Goal: Information Seeking & Learning: Learn about a topic

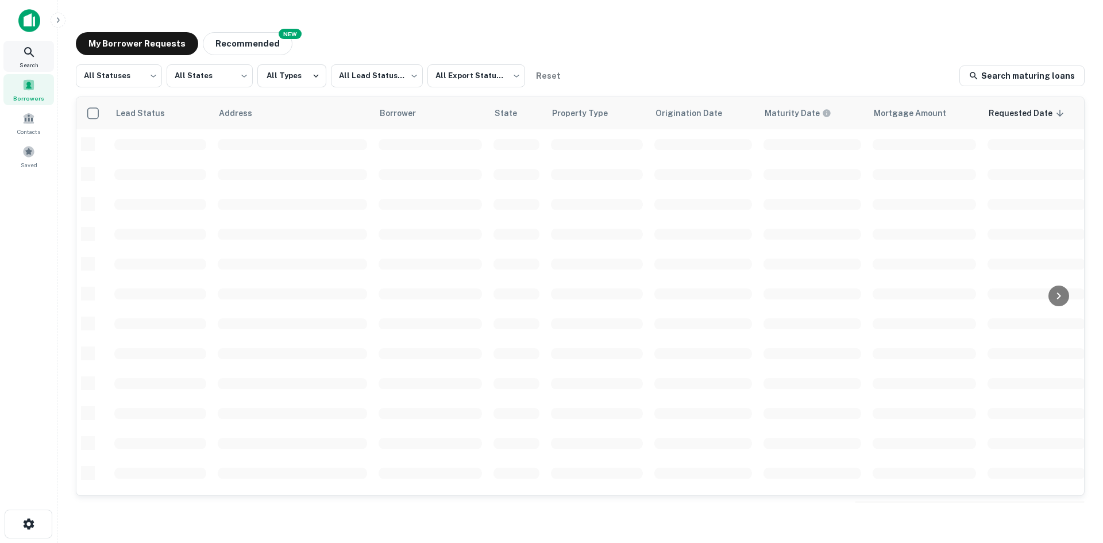
click at [25, 50] on icon at bounding box center [29, 52] width 10 height 10
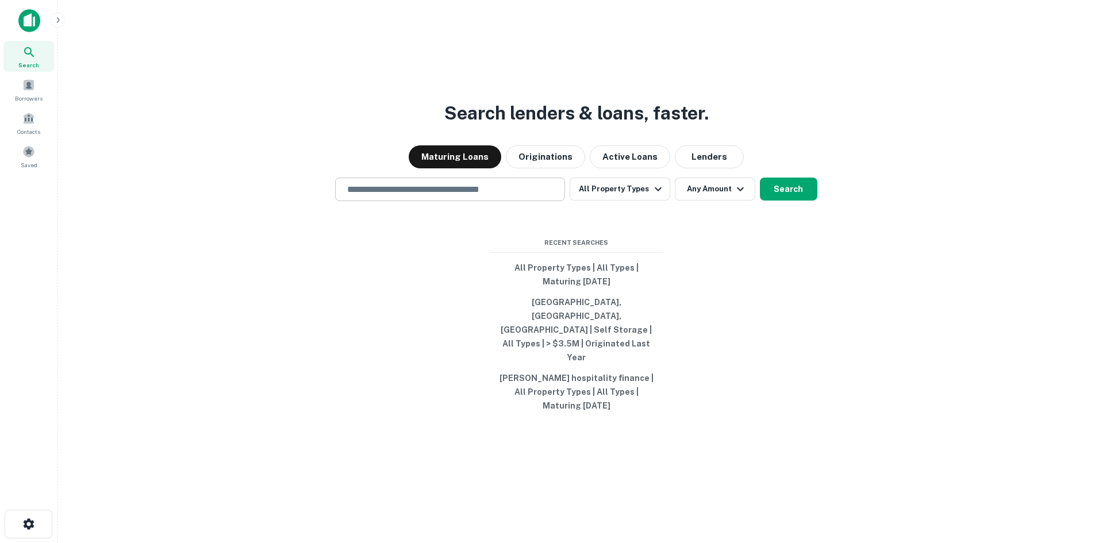
click at [533, 196] on input "text" at bounding box center [449, 189] width 219 height 13
click at [561, 238] on div at bounding box center [450, 229] width 230 height 57
click at [532, 196] on input "text" at bounding box center [449, 189] width 219 height 13
type input "**********"
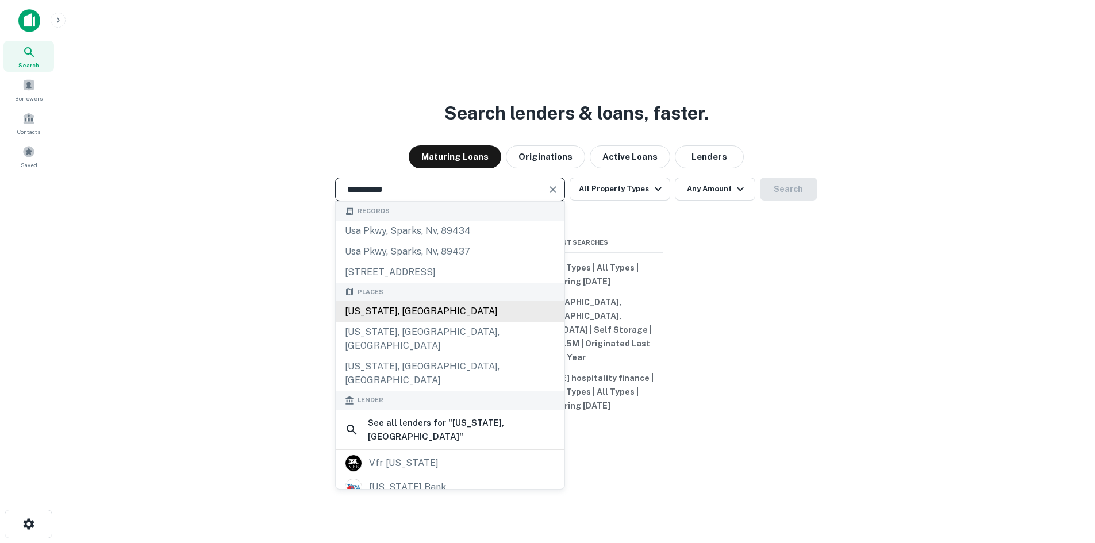
click at [446, 322] on div "[US_STATE], [GEOGRAPHIC_DATA]" at bounding box center [450, 311] width 229 height 21
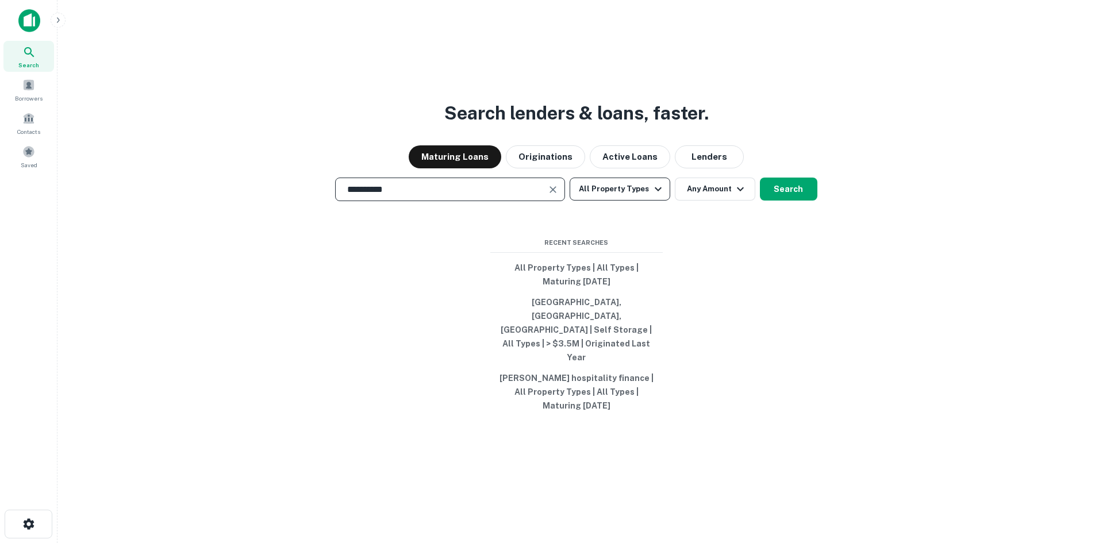
click at [631, 201] on button "All Property Types" at bounding box center [619, 189] width 100 height 23
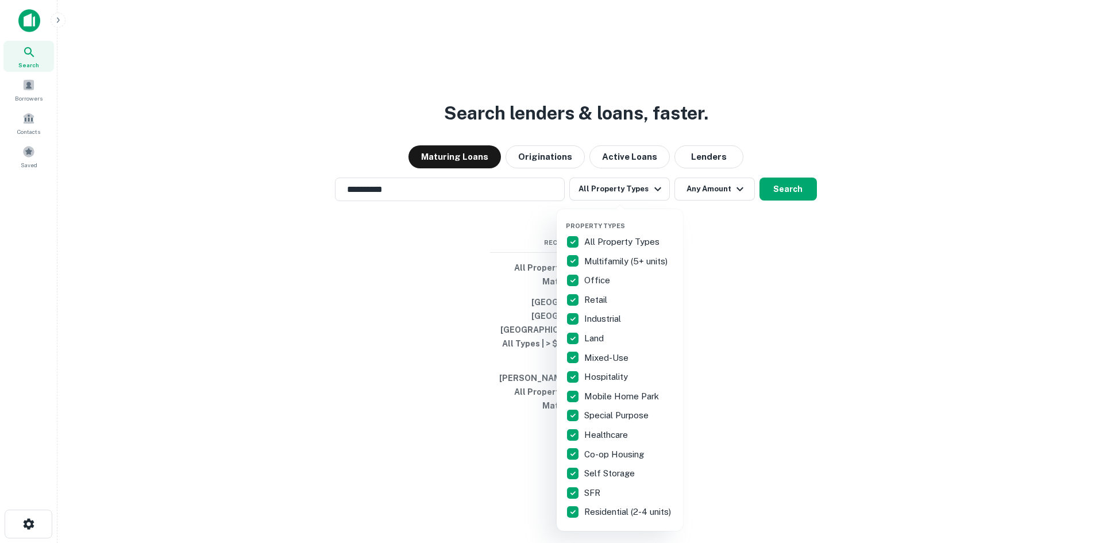
click at [617, 244] on p "All Property Types" at bounding box center [623, 242] width 78 height 14
click at [612, 264] on p "Multifamily (5+ units)" at bounding box center [627, 262] width 86 height 14
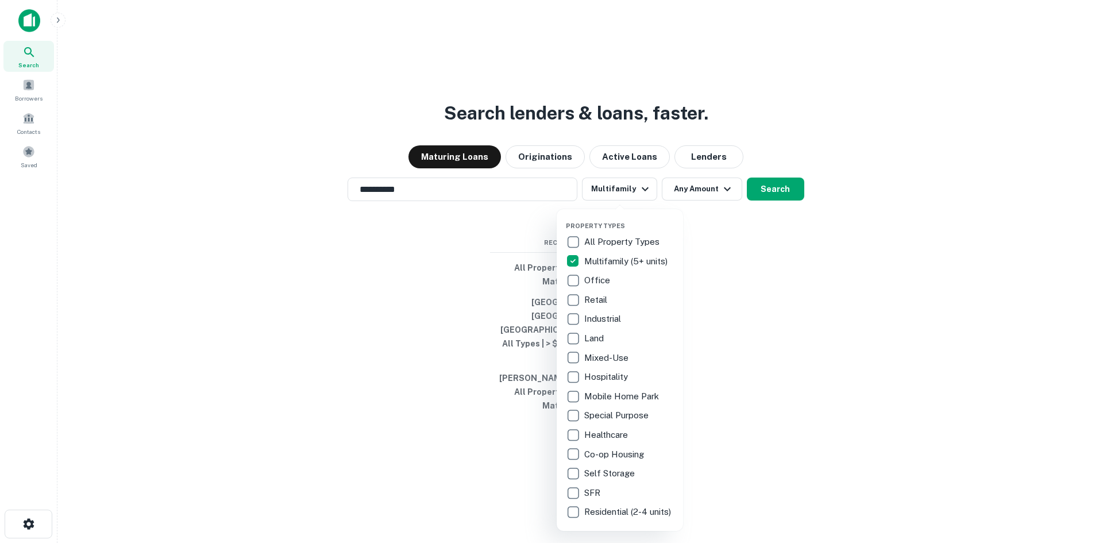
click at [754, 255] on div at bounding box center [551, 271] width 1103 height 543
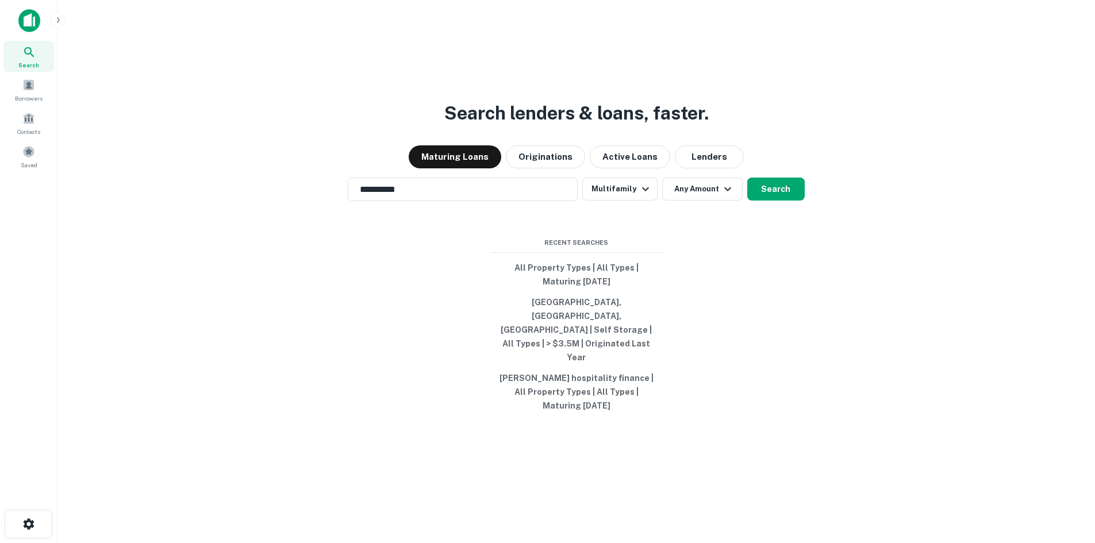
click at [704, 210] on div "Property Types All Property Types Multifamily (5+ units) Office Retail Industri…" at bounding box center [547, 271] width 1095 height 543
click at [704, 201] on button "Any Amount" at bounding box center [702, 189] width 80 height 23
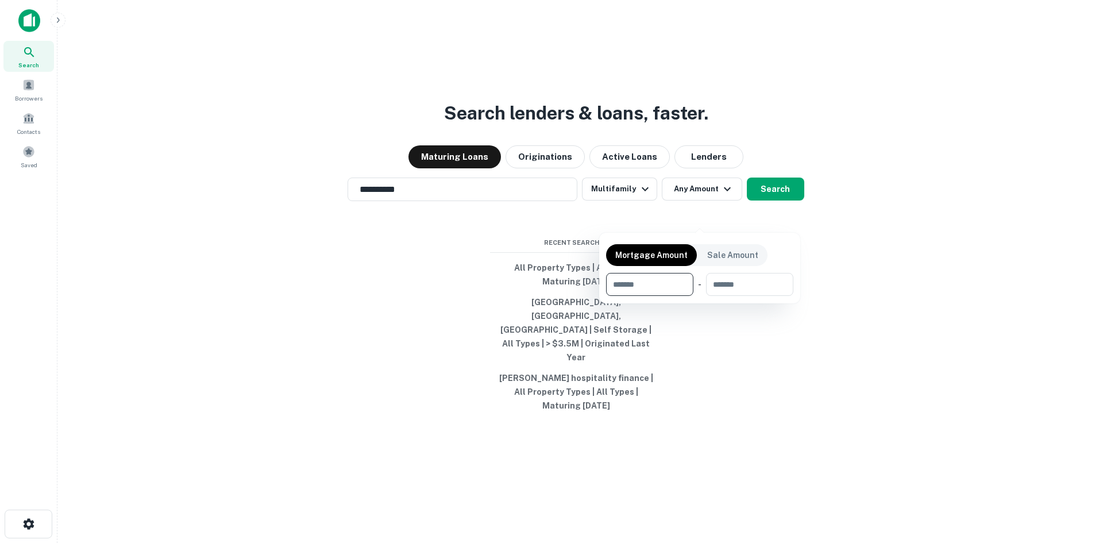
click at [657, 290] on input "number" at bounding box center [645, 284] width 79 height 23
type input "*******"
click at [875, 218] on div at bounding box center [551, 271] width 1103 height 543
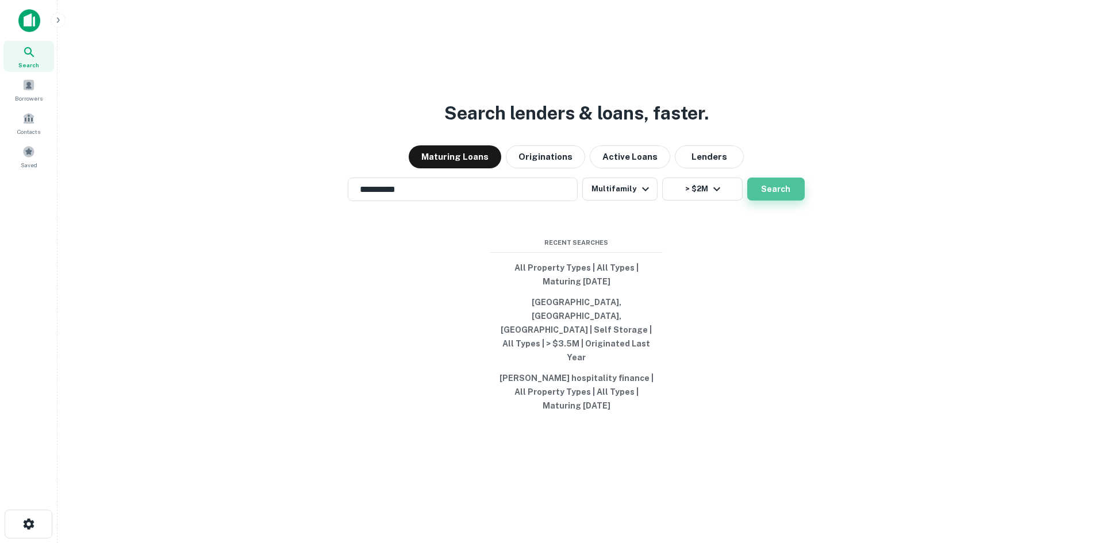
click at [771, 201] on button "Search" at bounding box center [775, 189] width 57 height 23
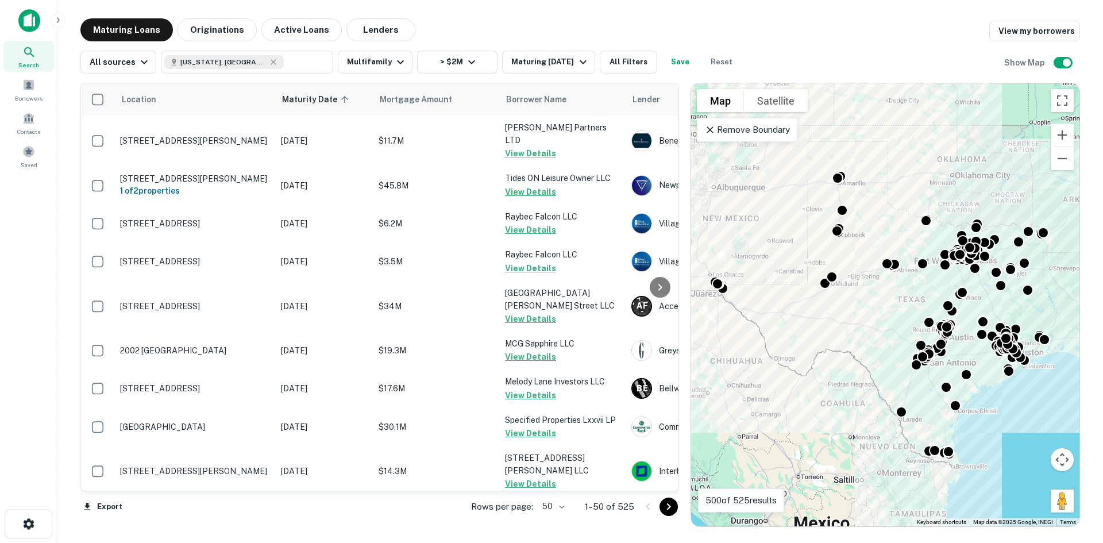
click at [558, 510] on body "Search Borrowers Contacts Saved Maturing Loans Originations Active Loans Lender…" at bounding box center [551, 271] width 1103 height 543
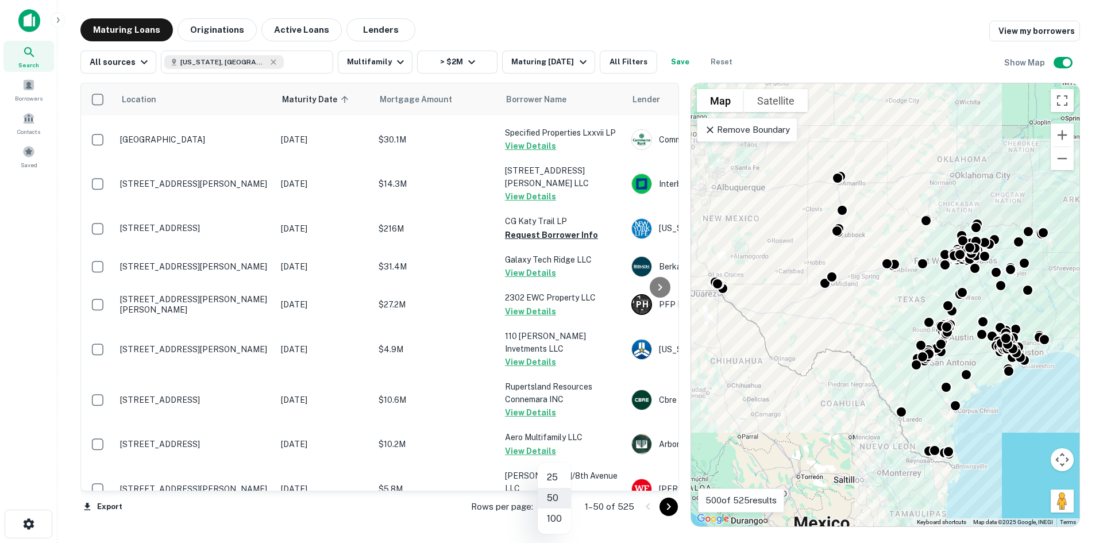
click at [556, 521] on li "100" at bounding box center [554, 518] width 33 height 21
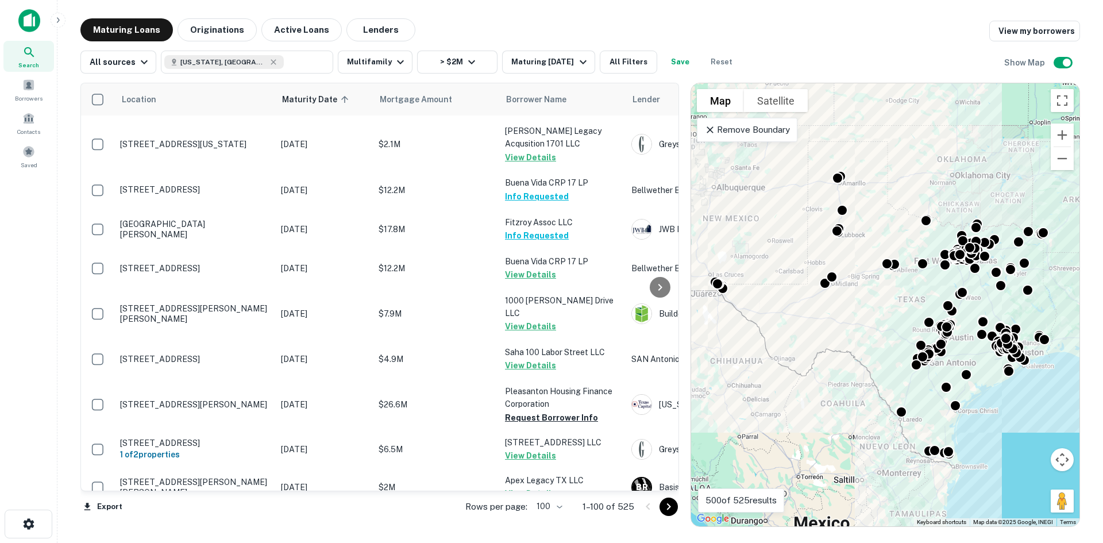
scroll to position [3725, 0]
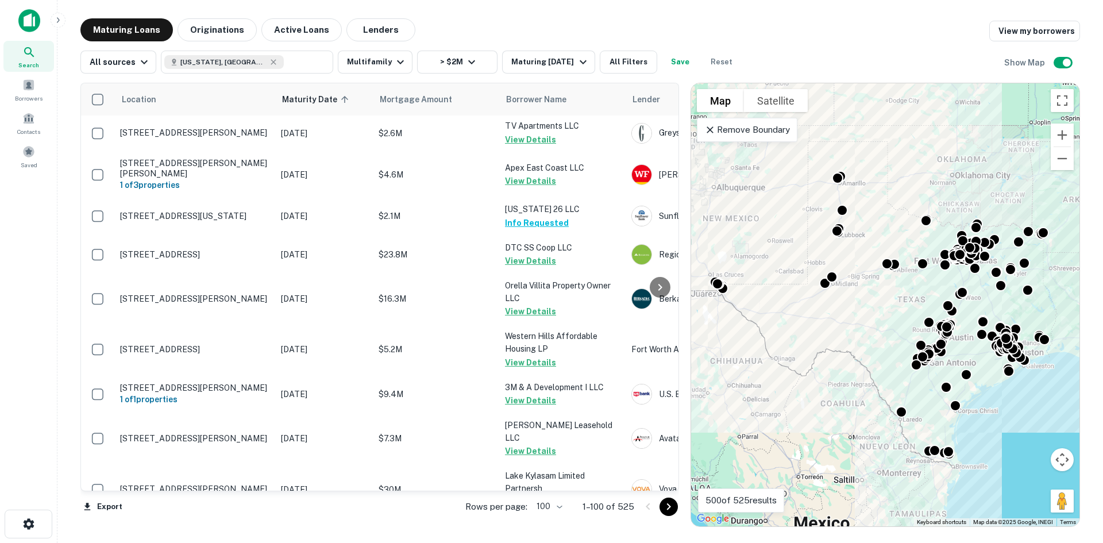
click at [668, 500] on icon "Go to next page" at bounding box center [669, 507] width 14 height 14
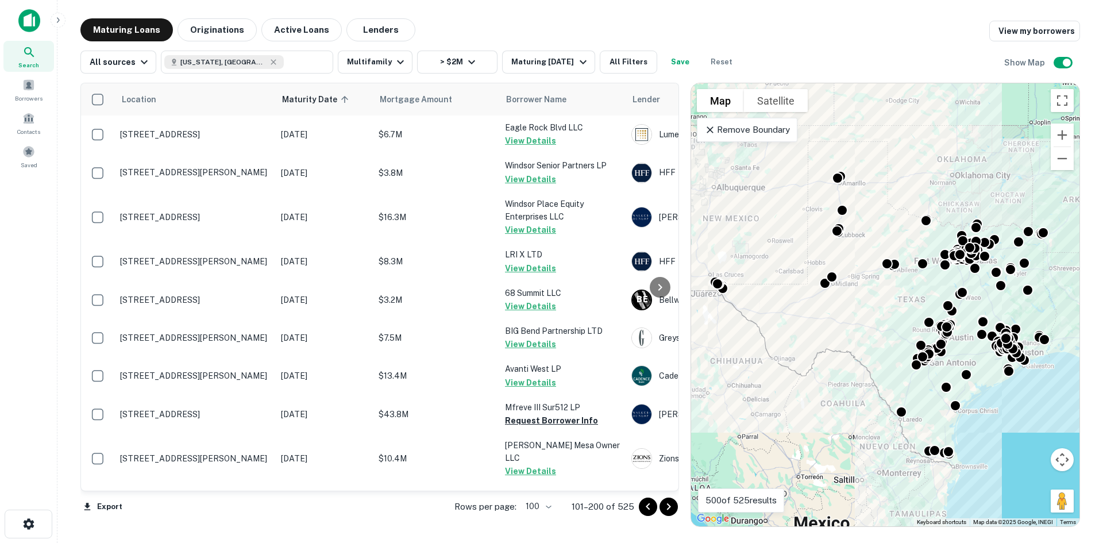
click at [671, 504] on icon "Go to next page" at bounding box center [669, 507] width 14 height 14
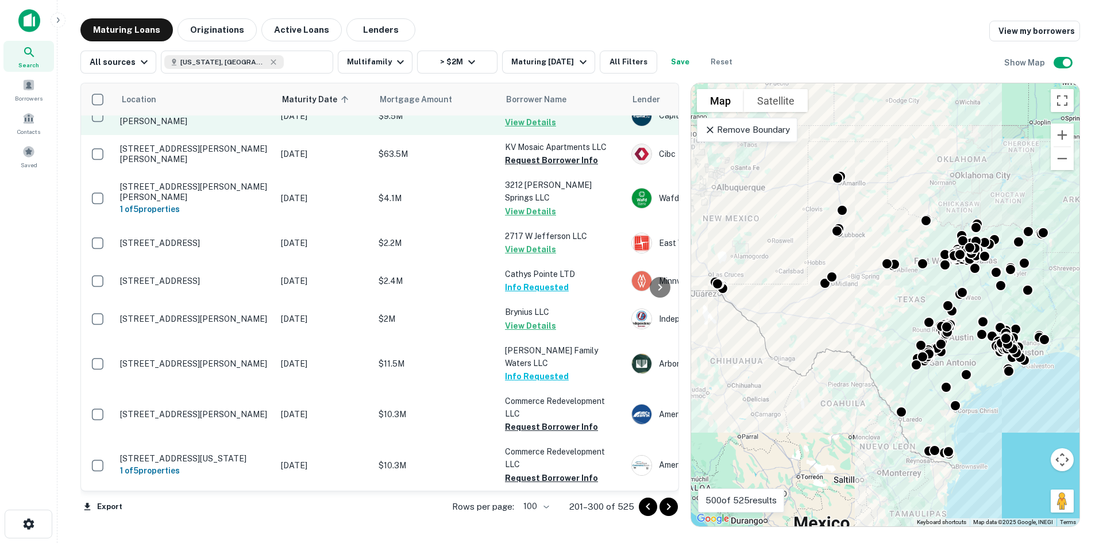
scroll to position [1724, 0]
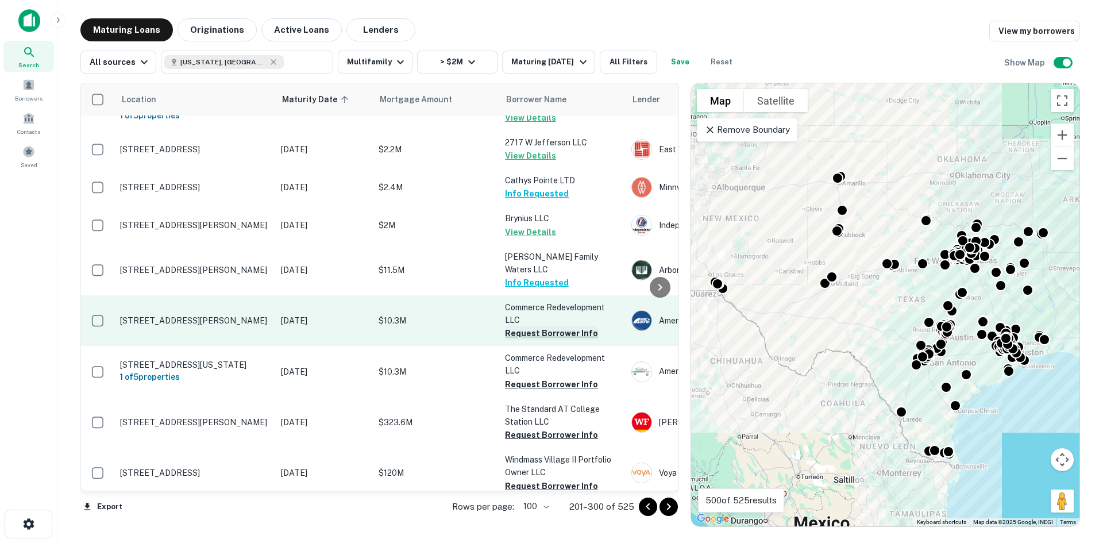
click at [537, 326] on button "Request Borrower Info" at bounding box center [551, 333] width 93 height 14
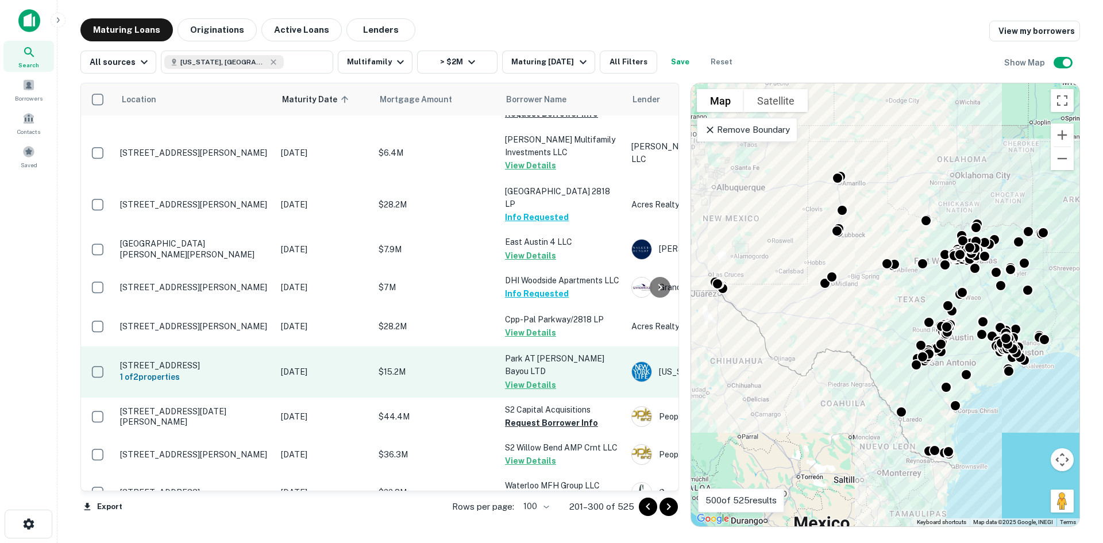
scroll to position [2988, 0]
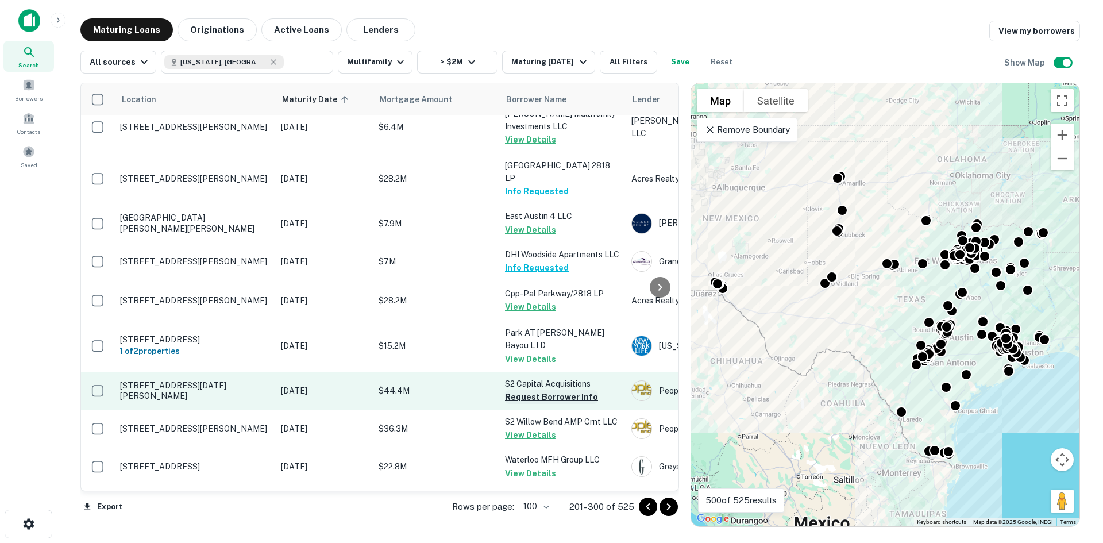
click at [558, 390] on button "Request Borrower Info" at bounding box center [551, 397] width 93 height 14
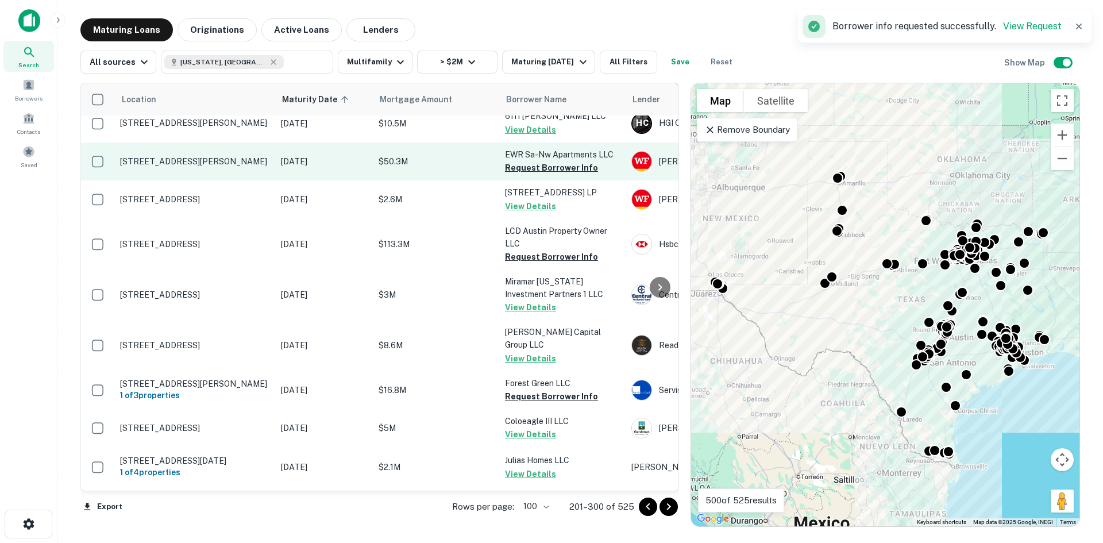
scroll to position [3447, 0]
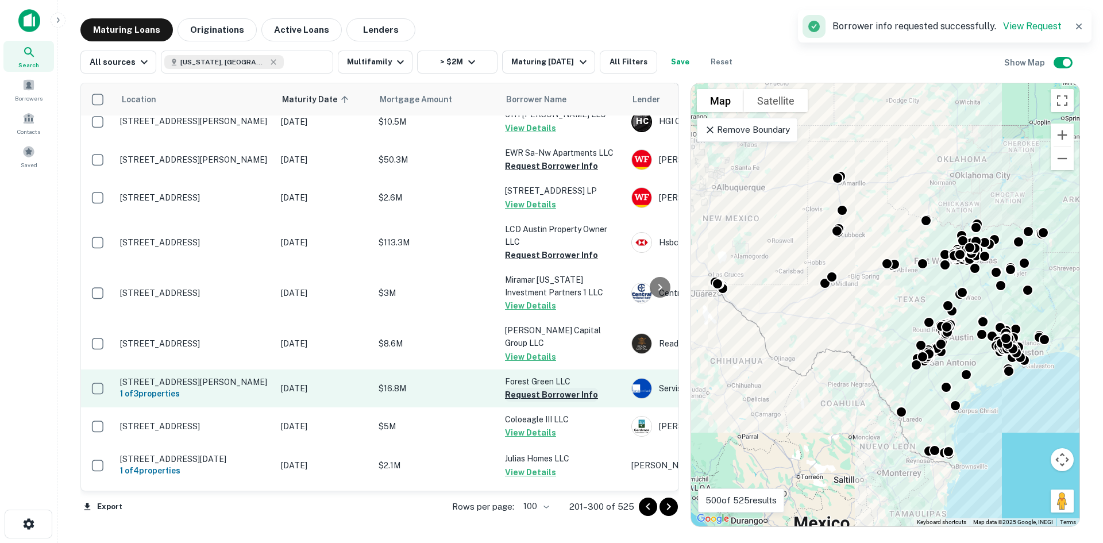
click at [553, 388] on button "Request Borrower Info" at bounding box center [551, 395] width 93 height 14
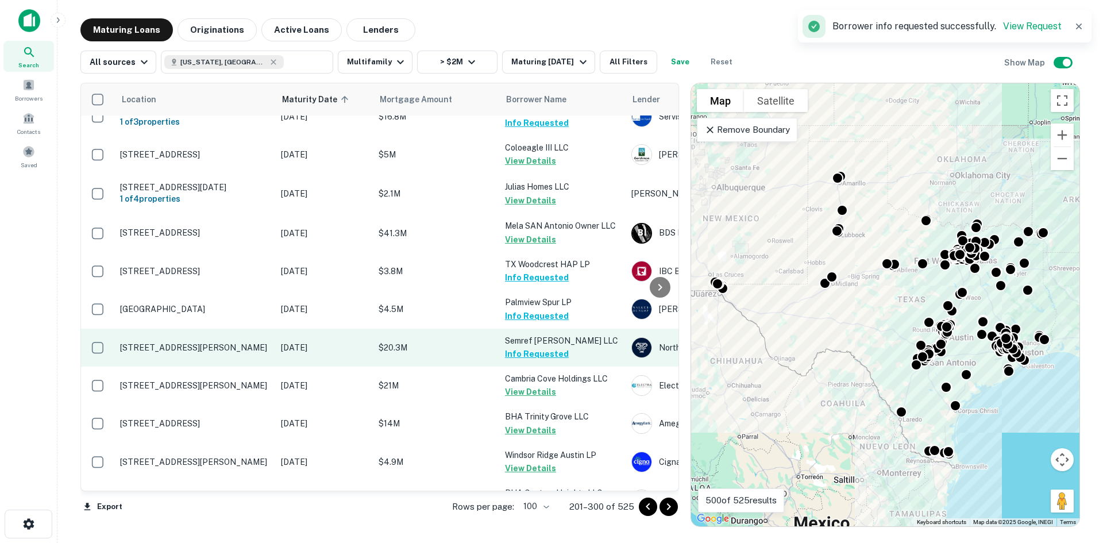
scroll to position [3783, 0]
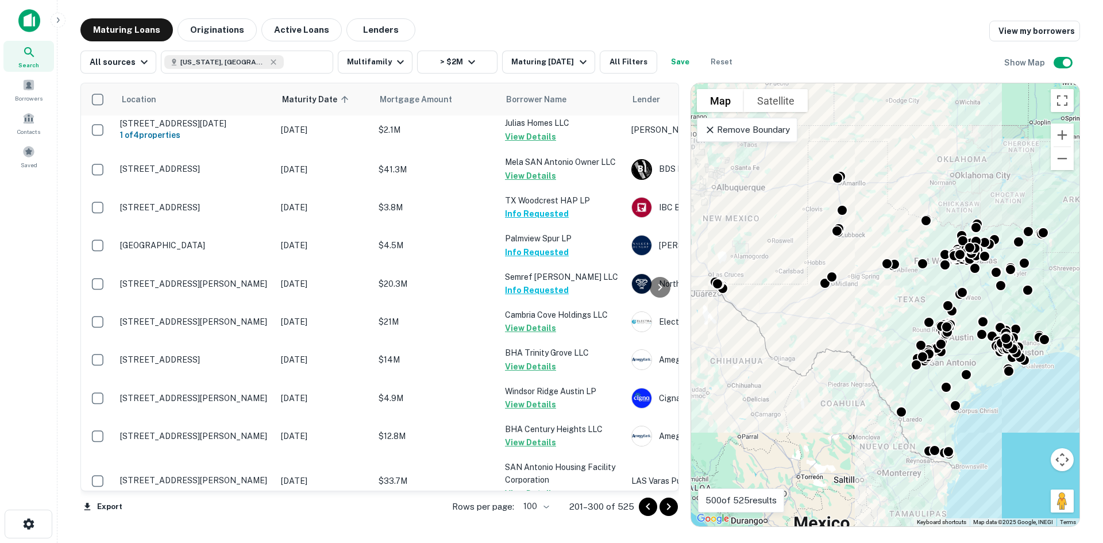
click at [659, 507] on div at bounding box center [658, 507] width 39 height 18
click at [665, 507] on icon "Go to next page" at bounding box center [669, 507] width 14 height 14
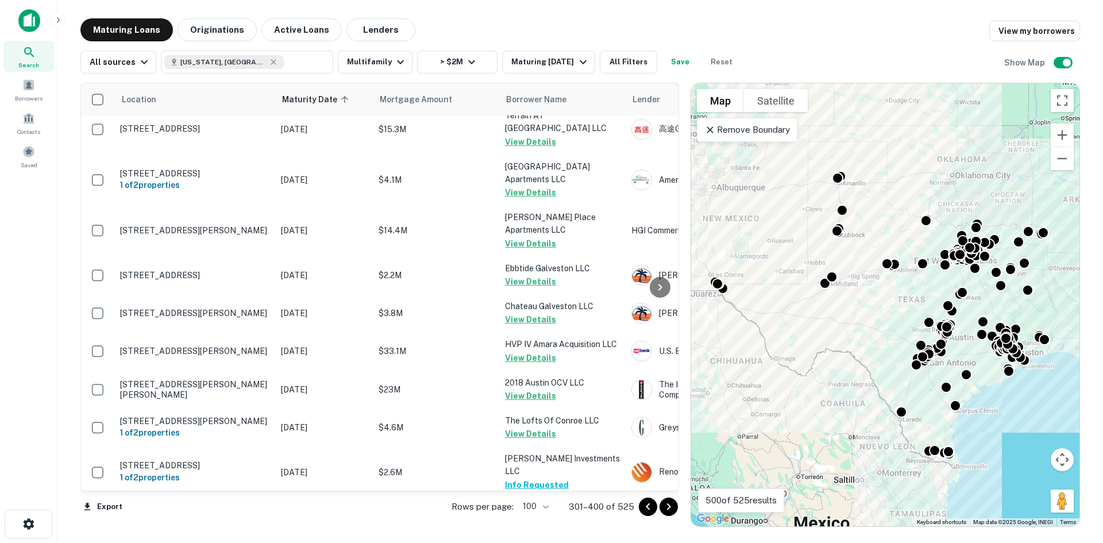
scroll to position [2796, 0]
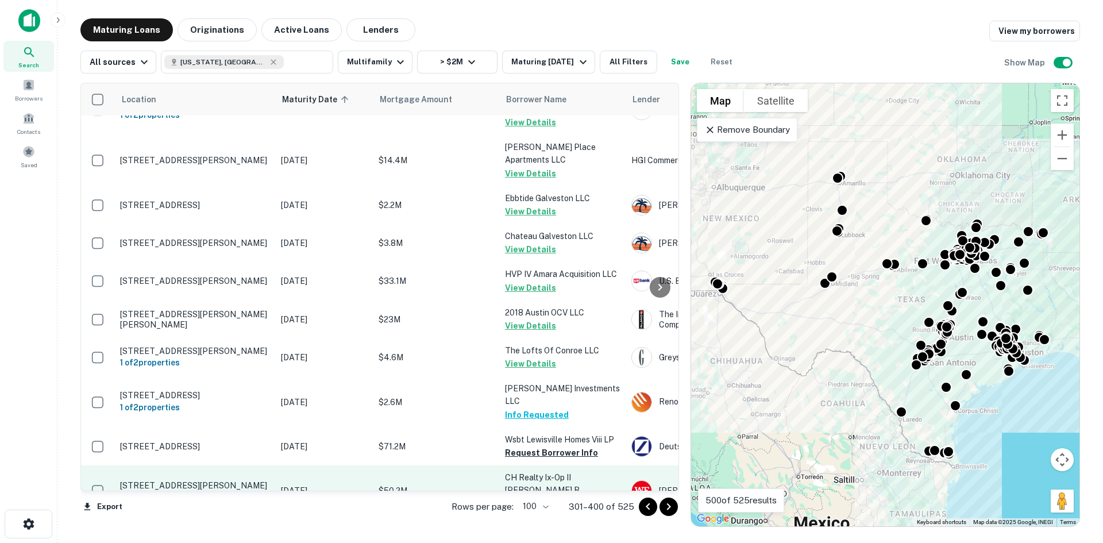
click at [589, 497] on button "Request Borrower Info" at bounding box center [551, 504] width 93 height 14
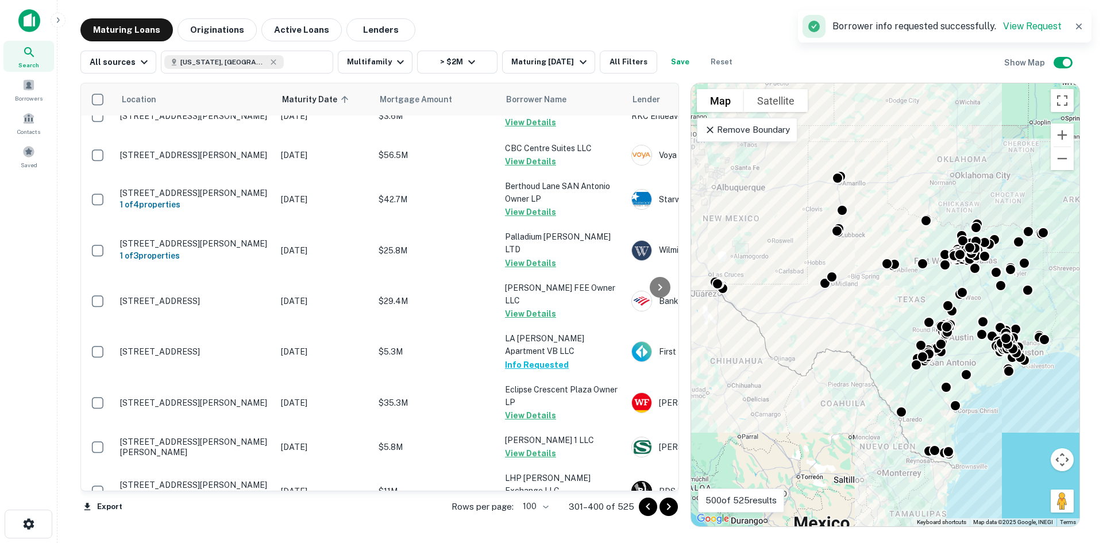
scroll to position [3813, 0]
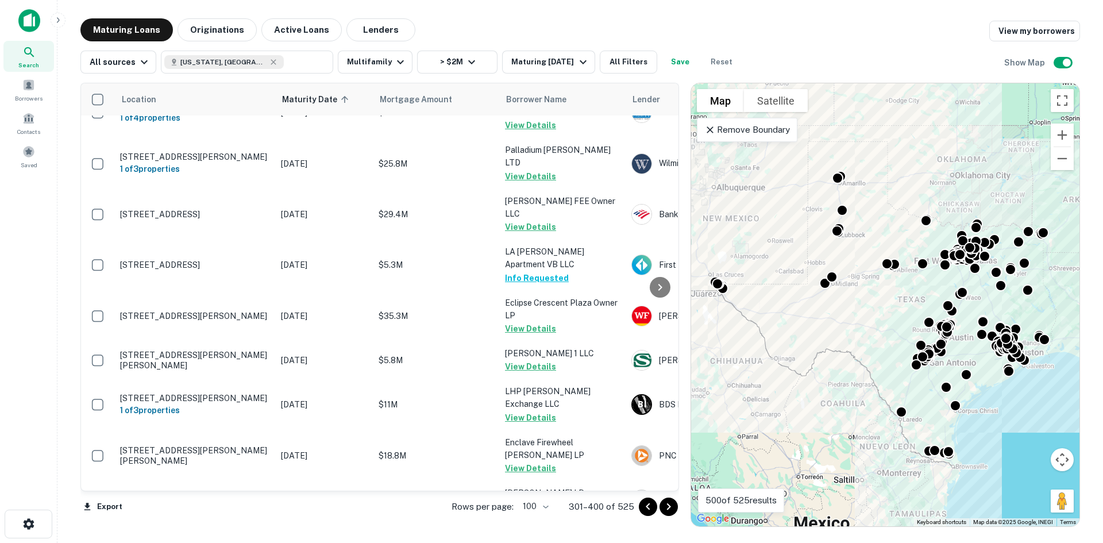
click at [665, 507] on icon "Go to next page" at bounding box center [669, 507] width 14 height 14
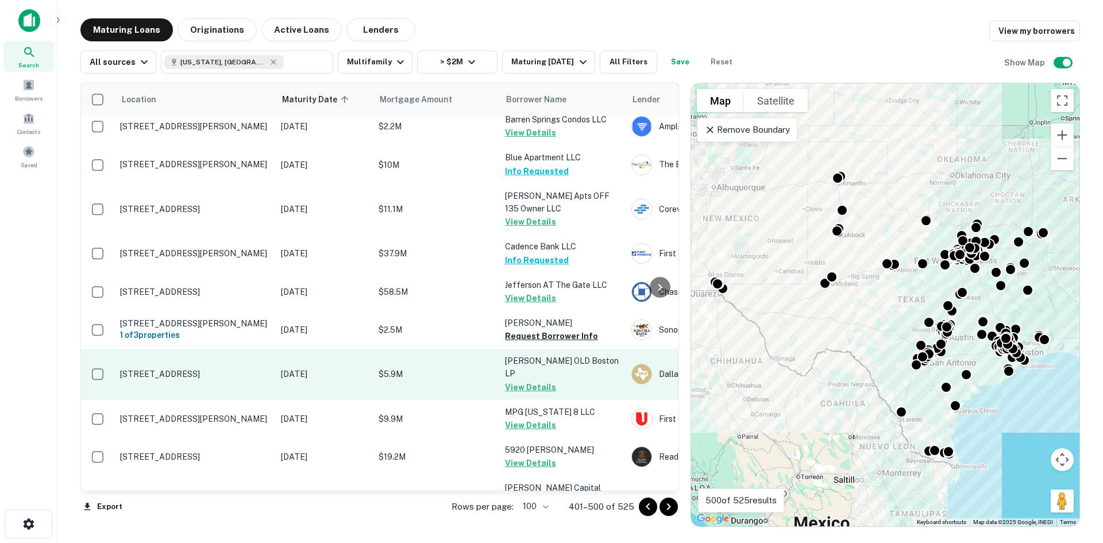
scroll to position [2887, 0]
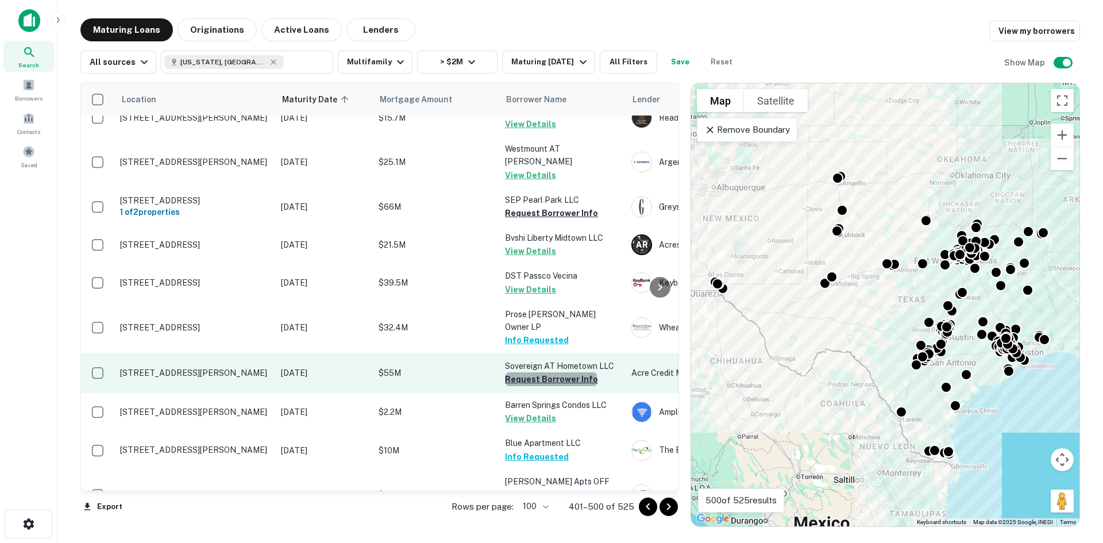
click at [550, 372] on button "Request Borrower Info" at bounding box center [551, 379] width 93 height 14
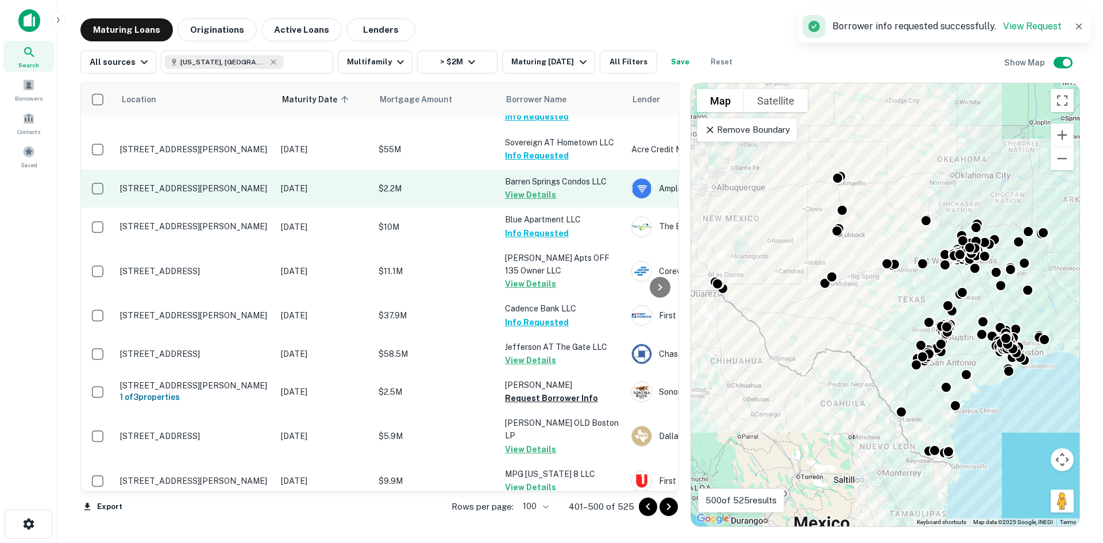
scroll to position [3116, 0]
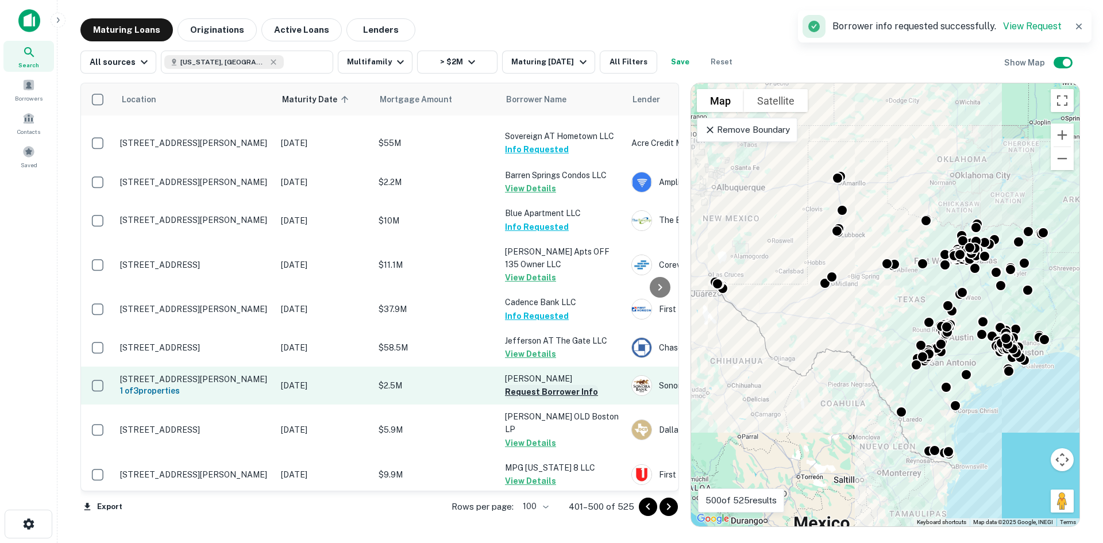
click at [552, 385] on button "Request Borrower Info" at bounding box center [551, 392] width 93 height 14
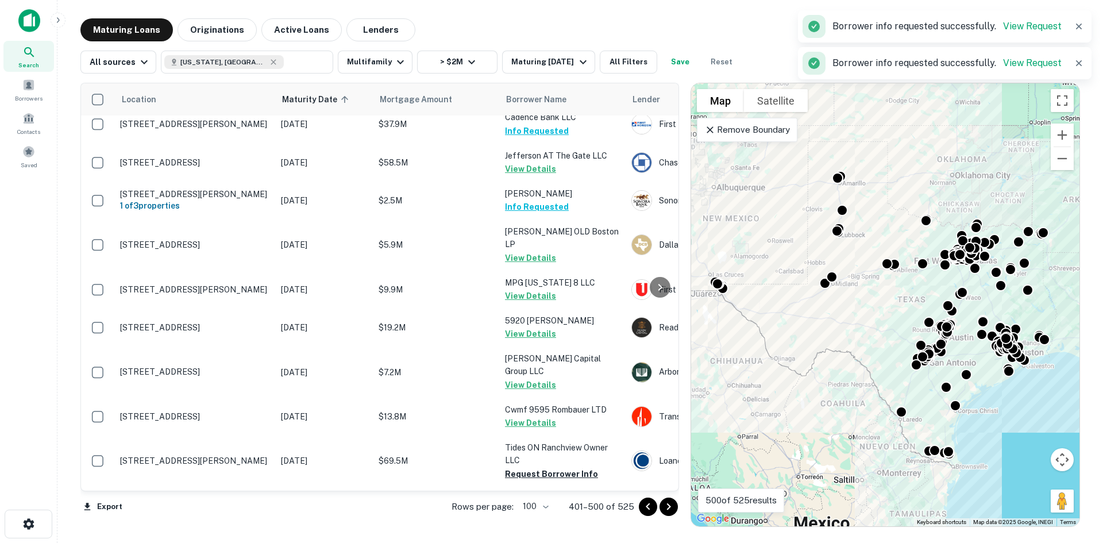
scroll to position [3519, 0]
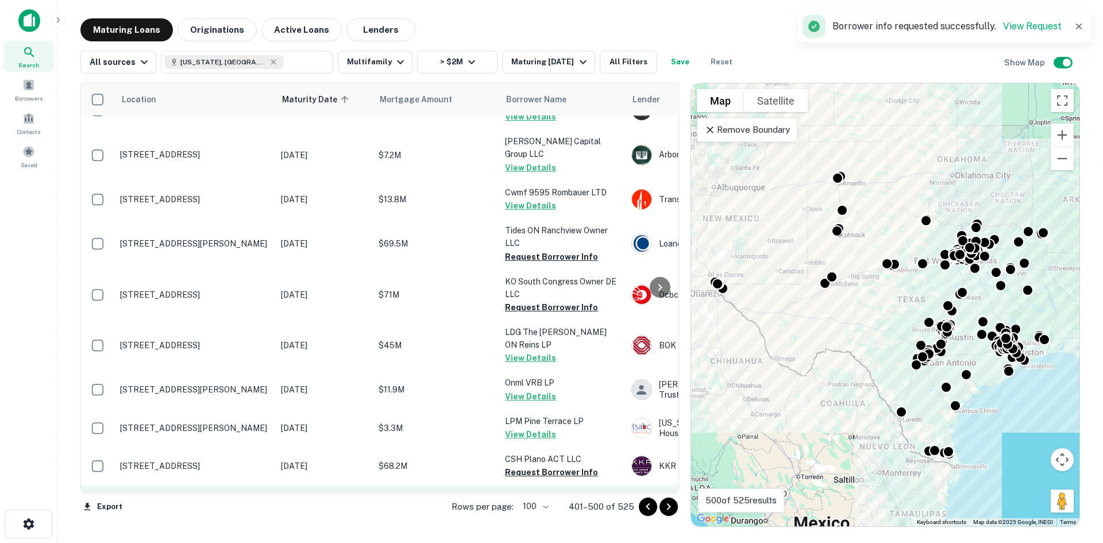
click at [543, 504] on button "Request Borrower Info" at bounding box center [551, 511] width 93 height 14
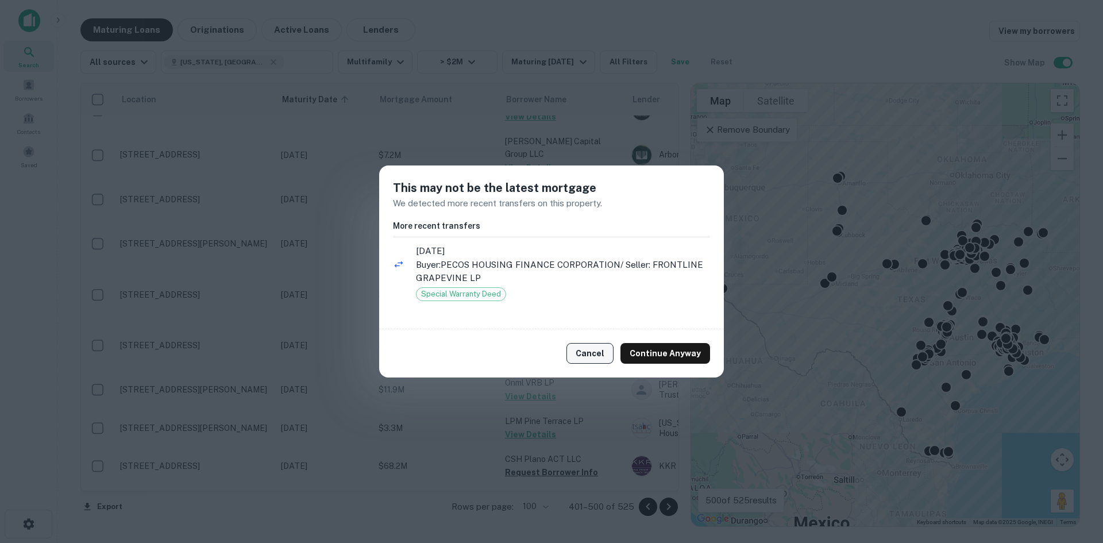
click at [591, 348] on button "Cancel" at bounding box center [590, 353] width 47 height 21
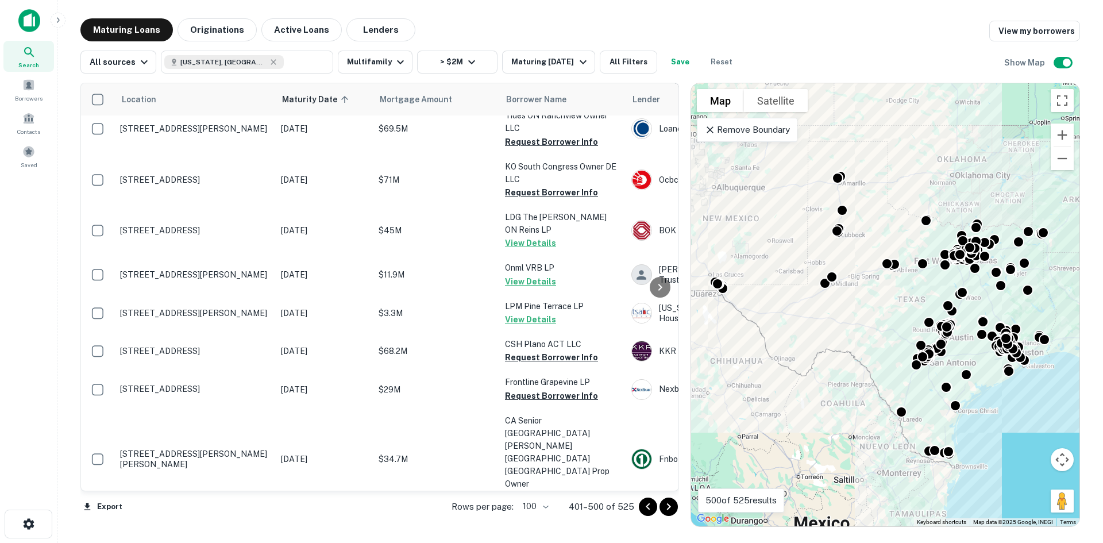
scroll to position [3691, 0]
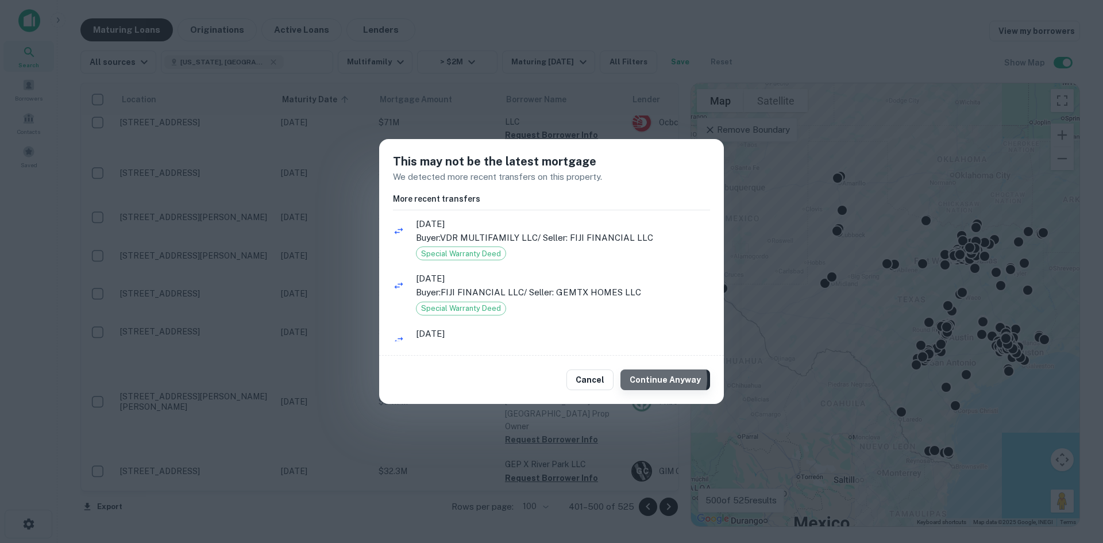
click at [660, 379] on button "Continue Anyway" at bounding box center [666, 379] width 90 height 21
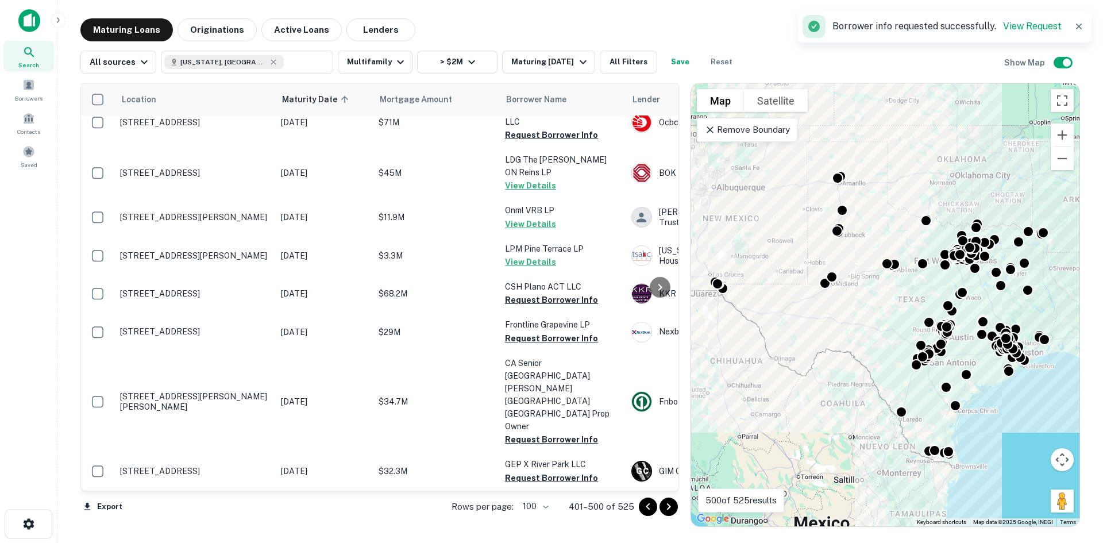
click at [666, 508] on icon "Go to next page" at bounding box center [669, 507] width 14 height 14
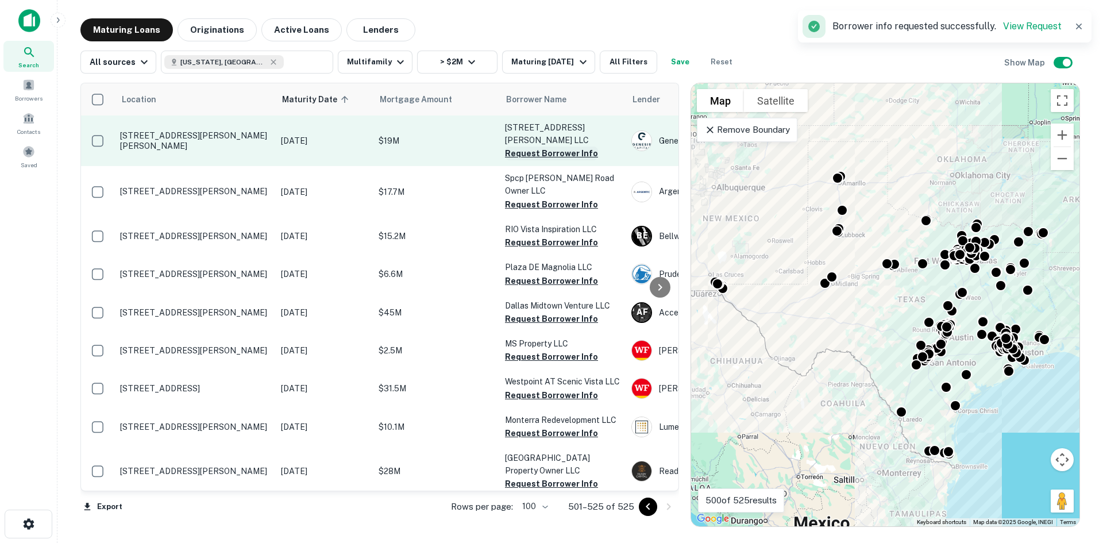
click at [558, 147] on button "Request Borrower Info" at bounding box center [551, 154] width 93 height 14
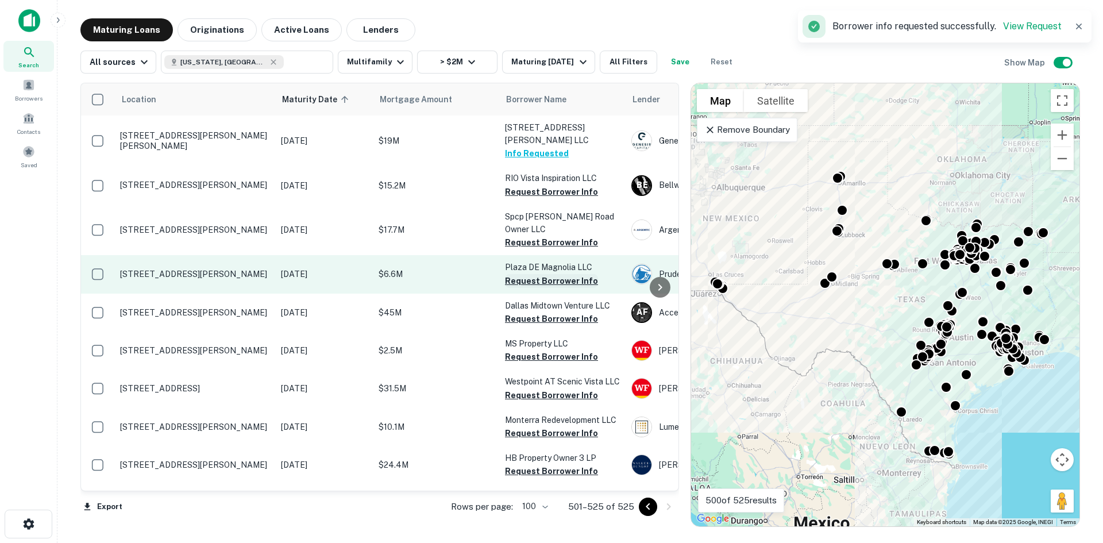
click at [555, 274] on button "Request Borrower Info" at bounding box center [551, 281] width 93 height 14
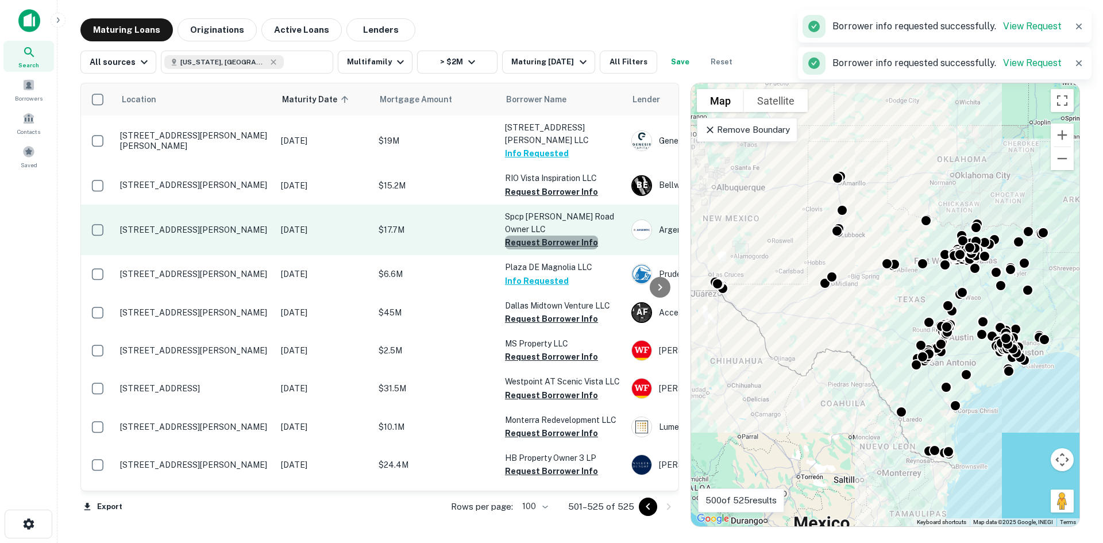
click at [565, 236] on button "Request Borrower Info" at bounding box center [551, 243] width 93 height 14
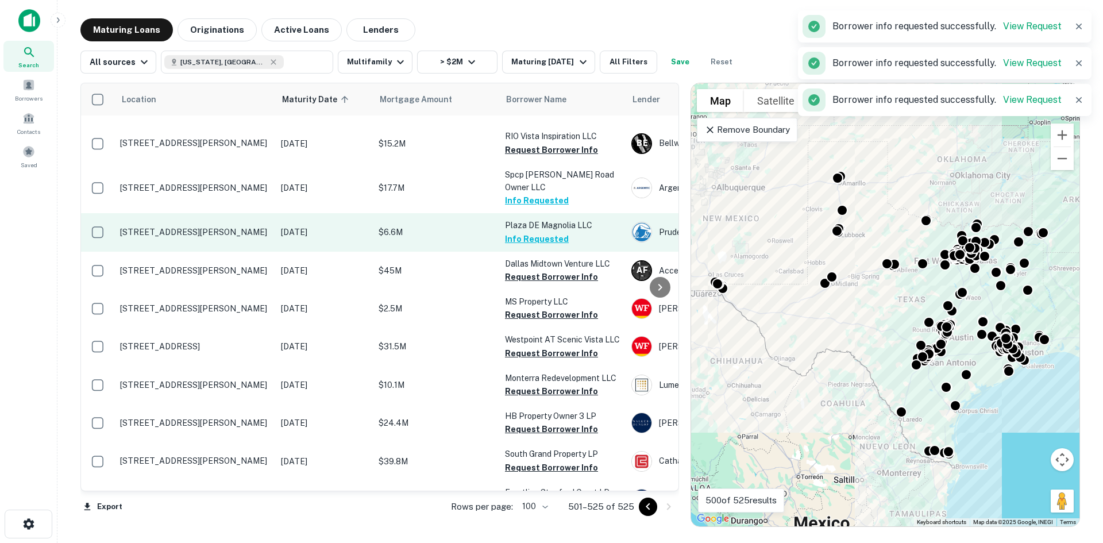
scroll to position [57, 0]
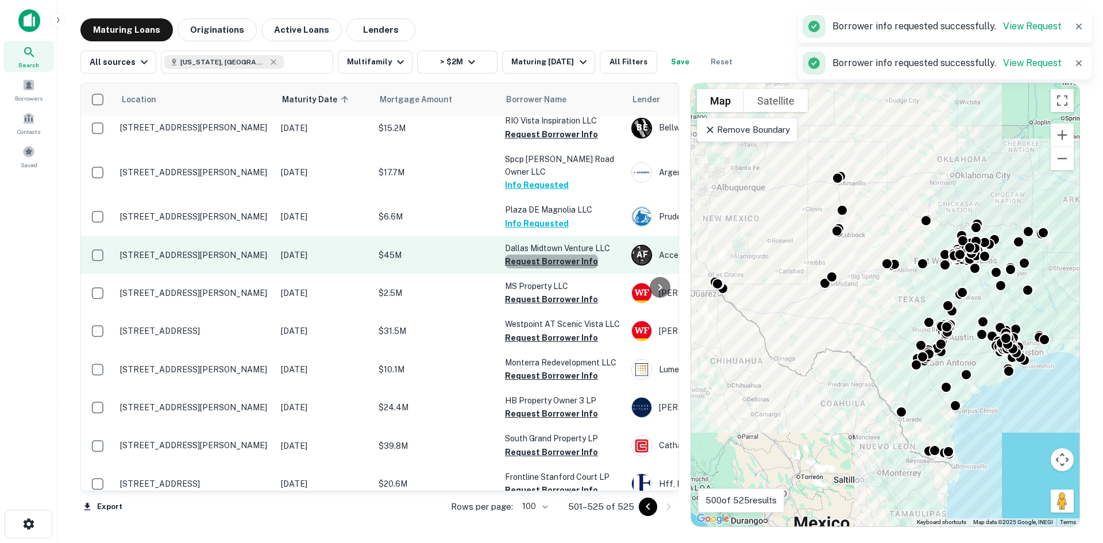
click at [557, 255] on button "Request Borrower Info" at bounding box center [551, 262] width 93 height 14
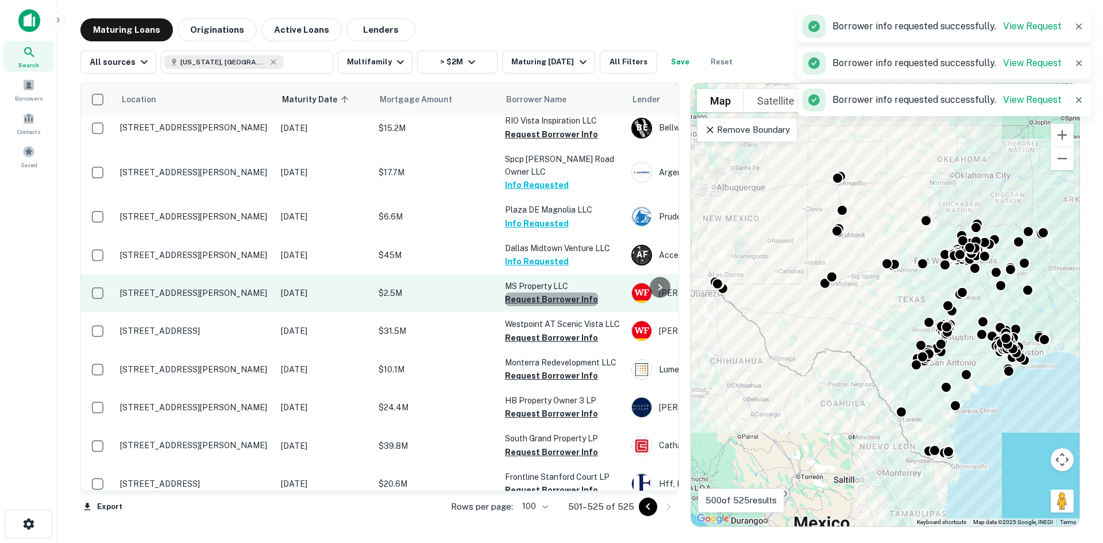
click at [565, 292] on button "Request Borrower Info" at bounding box center [551, 299] width 93 height 14
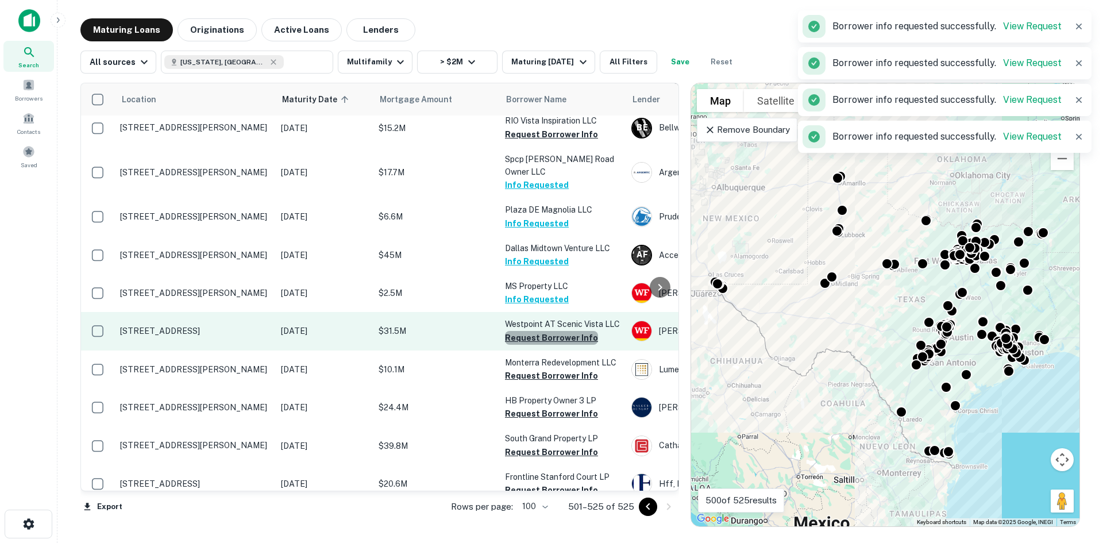
click at [563, 331] on button "Request Borrower Info" at bounding box center [551, 338] width 93 height 14
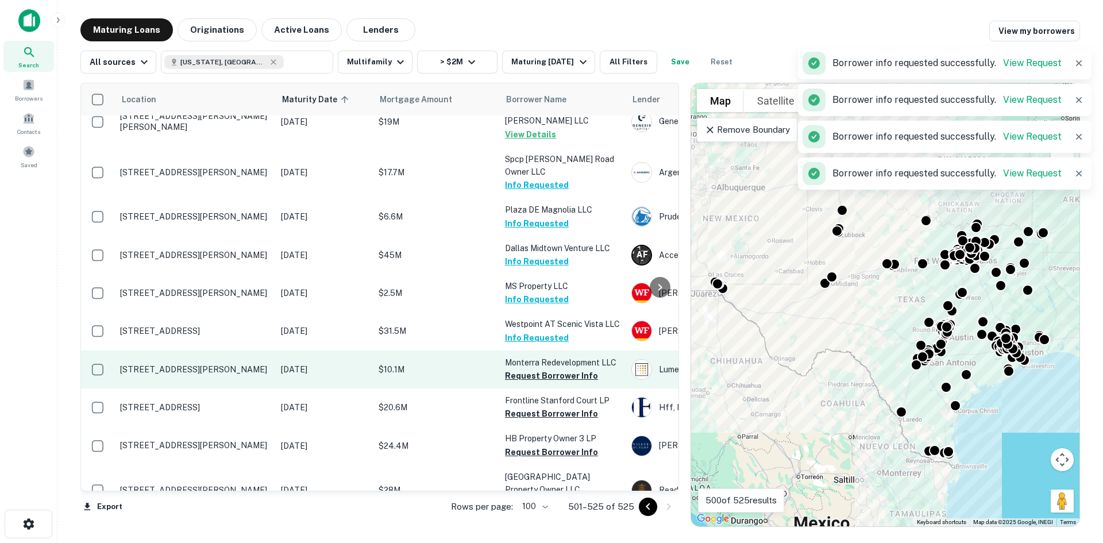
click at [565, 358] on td "Monterra Redevelopment LLC Request Borrower Info" at bounding box center [562, 369] width 126 height 38
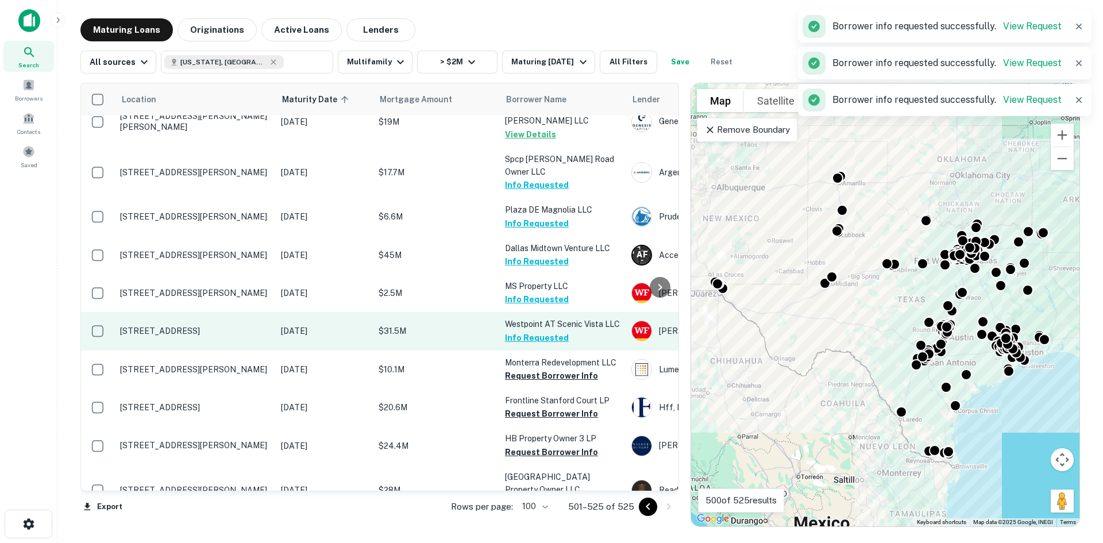
scroll to position [115, 0]
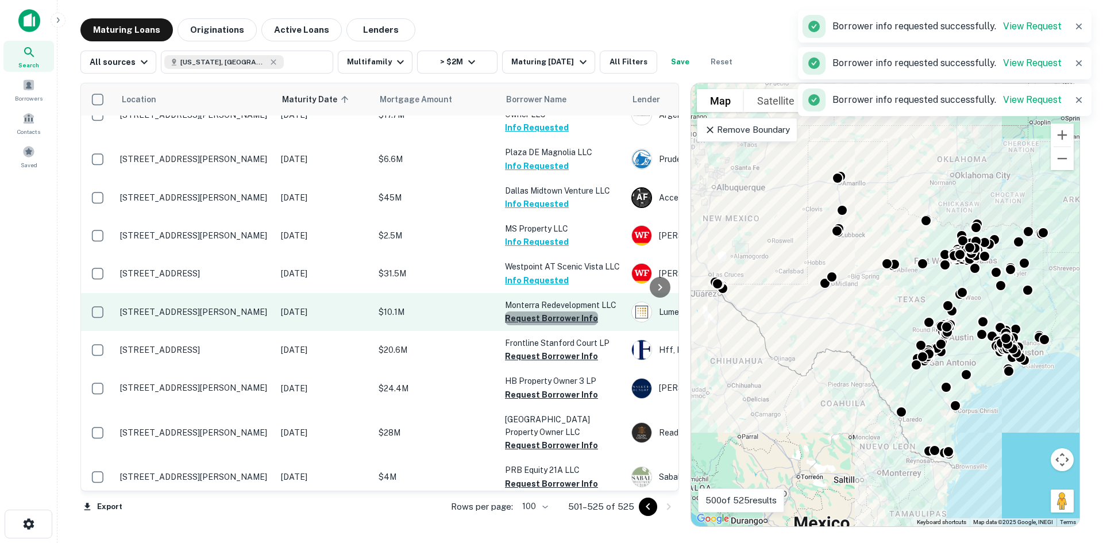
click at [576, 311] on button "Request Borrower Info" at bounding box center [551, 318] width 93 height 14
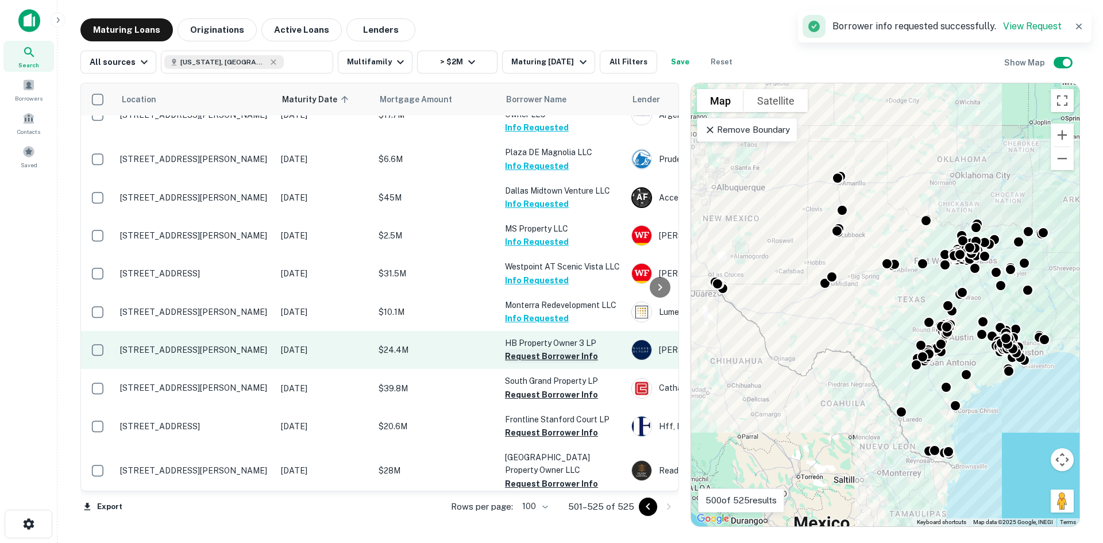
click at [569, 349] on button "Request Borrower Info" at bounding box center [551, 356] width 93 height 14
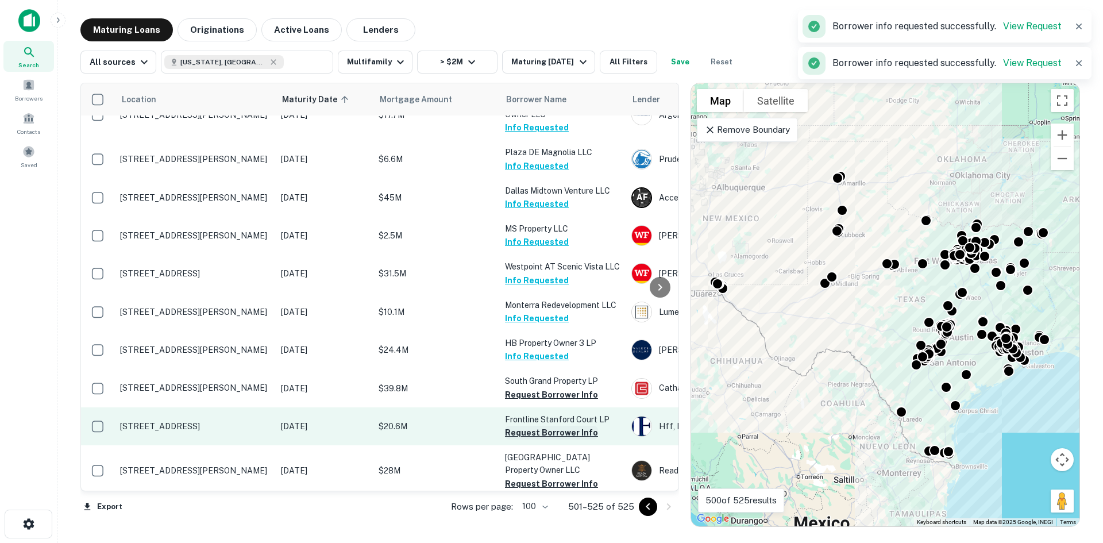
click at [550, 426] on button "Request Borrower Info" at bounding box center [551, 433] width 93 height 14
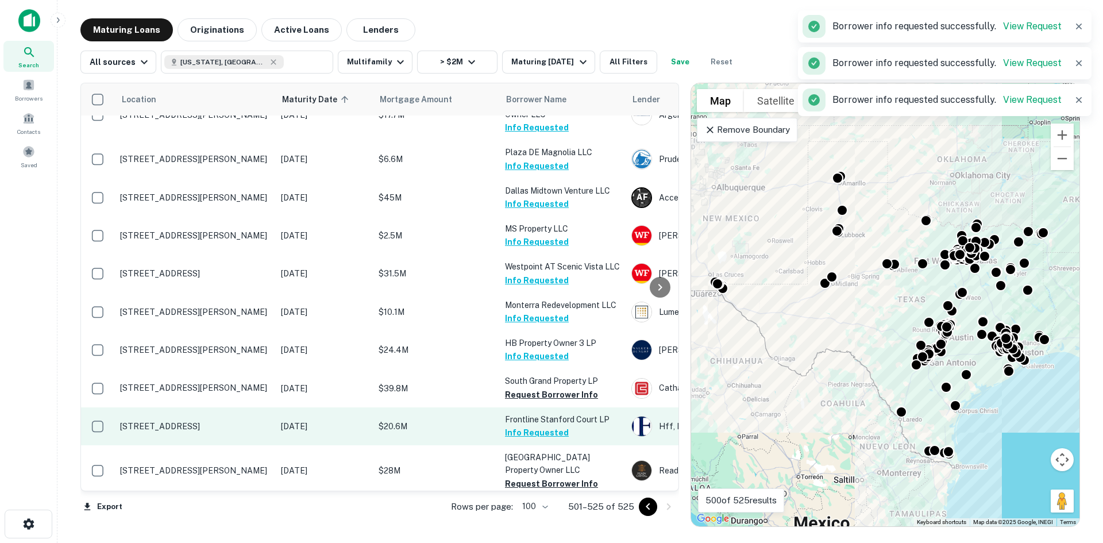
scroll to position [172, 0]
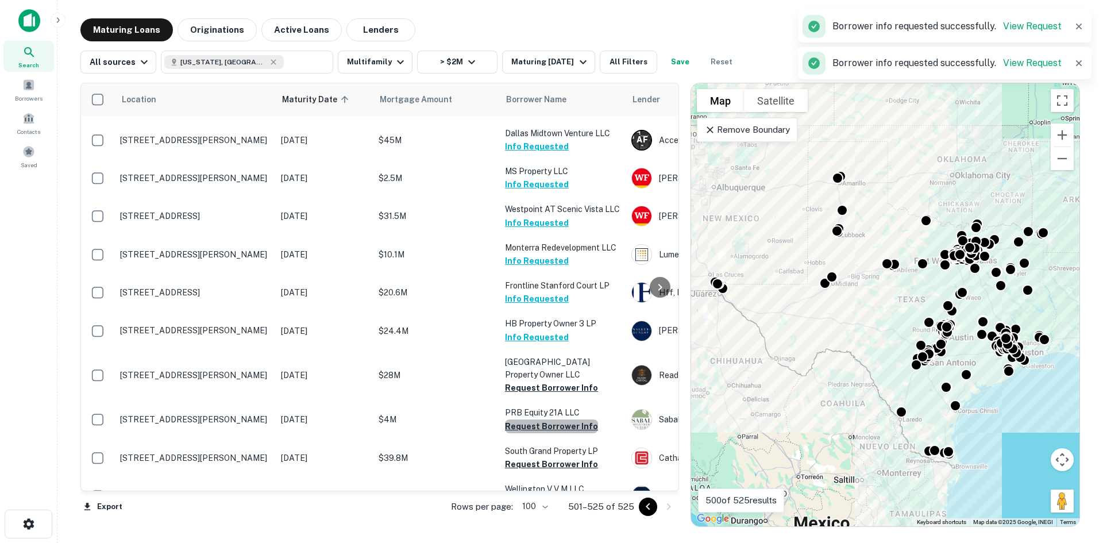
click at [571, 419] on button "Request Borrower Info" at bounding box center [551, 426] width 93 height 14
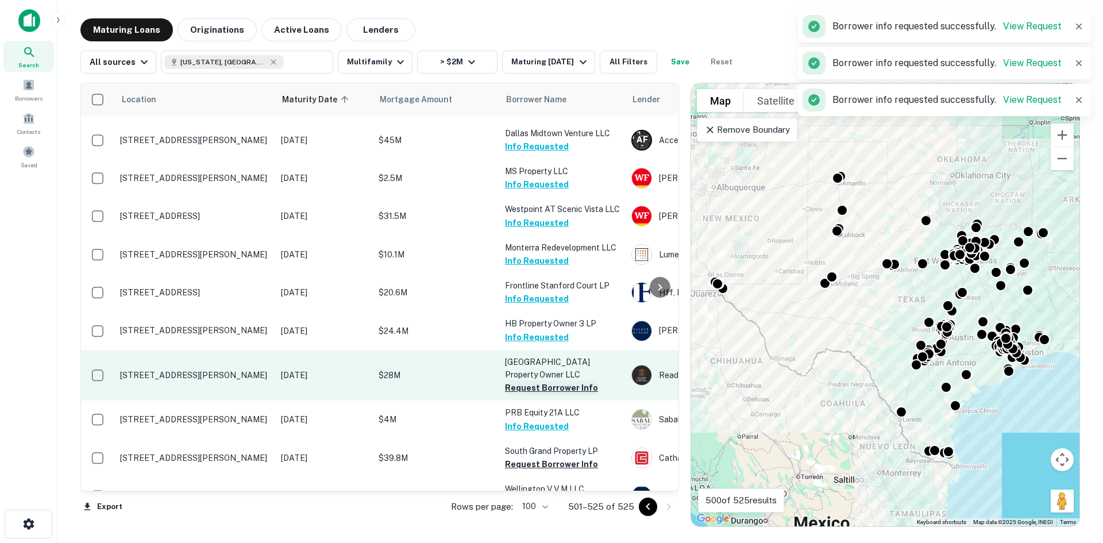
click at [567, 381] on button "Request Borrower Info" at bounding box center [551, 388] width 93 height 14
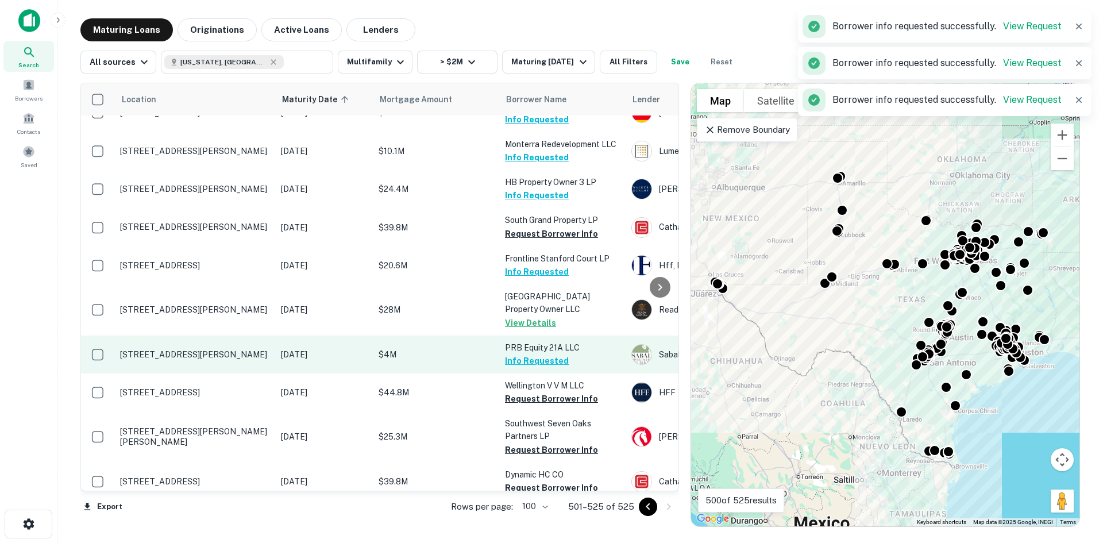
scroll to position [345, 0]
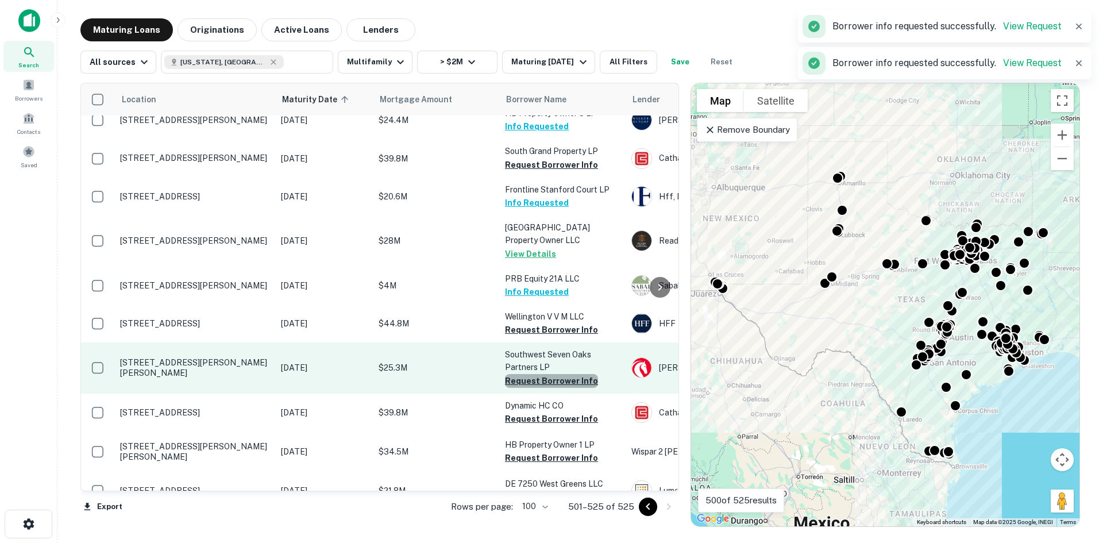
click at [556, 374] on button "Request Borrower Info" at bounding box center [551, 381] width 93 height 14
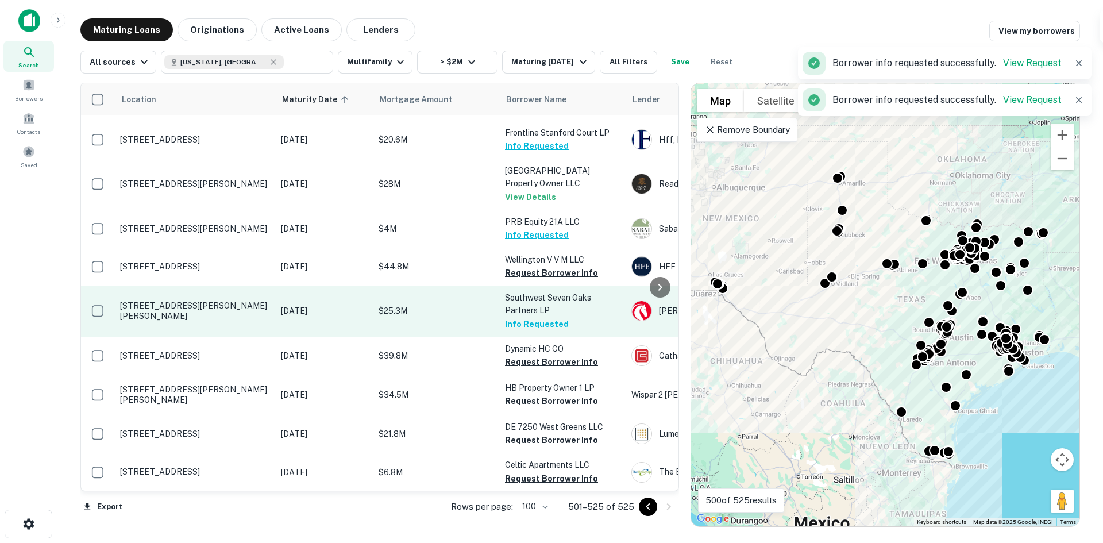
scroll to position [402, 0]
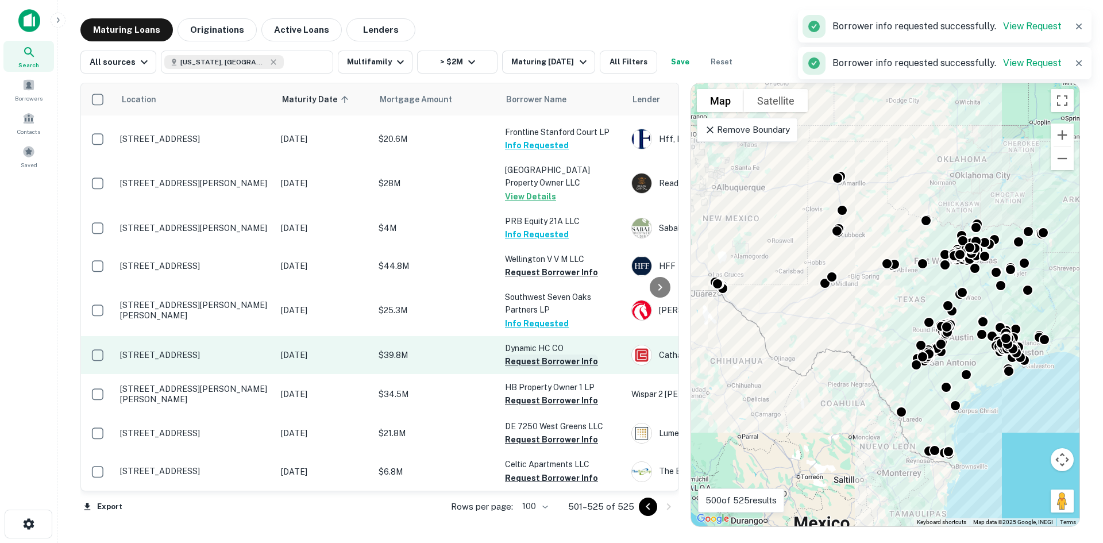
click at [575, 355] on button "Request Borrower Info" at bounding box center [551, 362] width 93 height 14
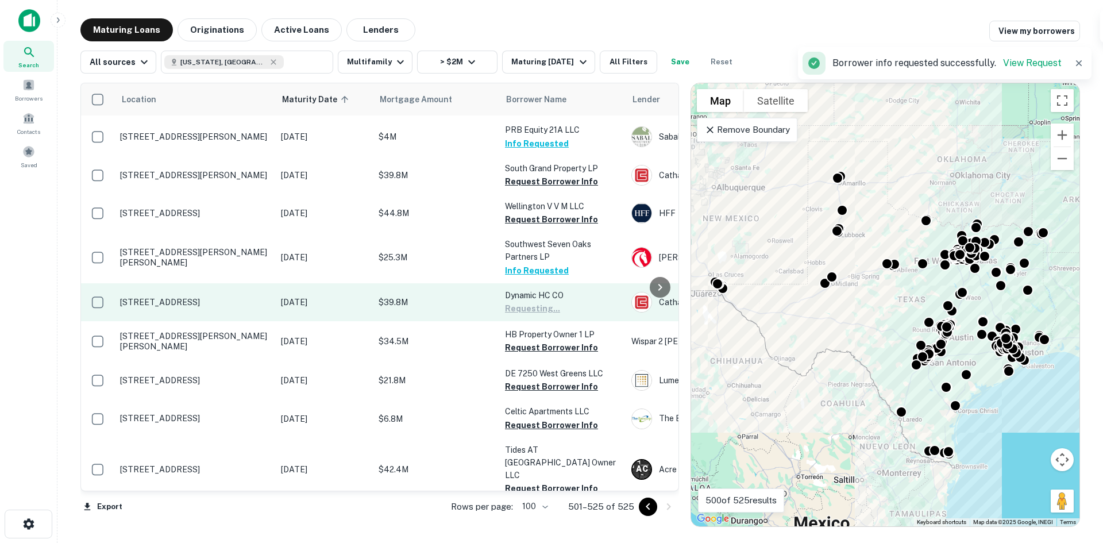
scroll to position [460, 0]
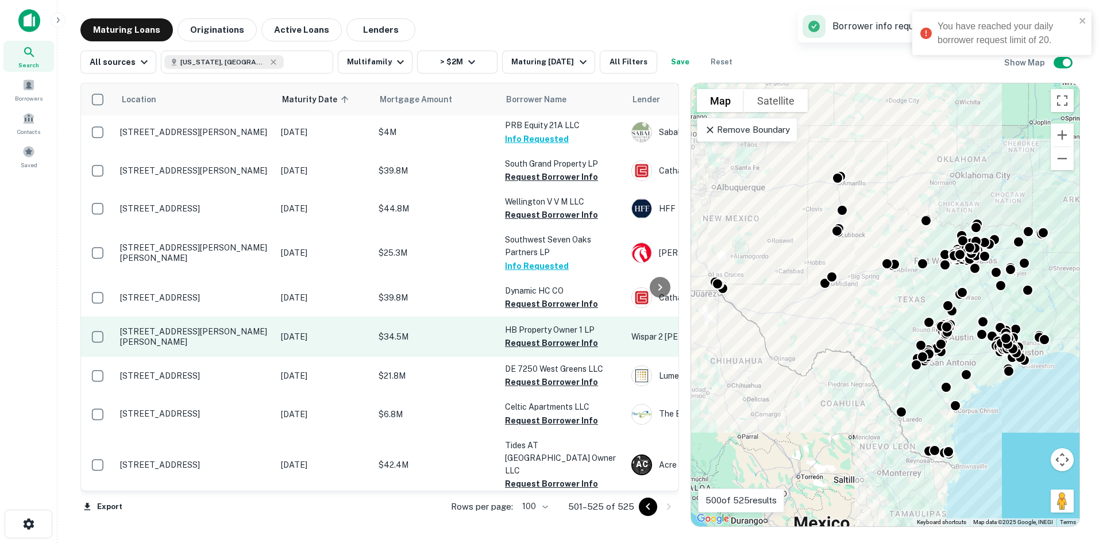
click at [558, 325] on td "HB Property Owner 1 LP Request Borrower Info" at bounding box center [562, 337] width 126 height 40
click at [558, 336] on button "Request Borrower Info" at bounding box center [551, 343] width 93 height 14
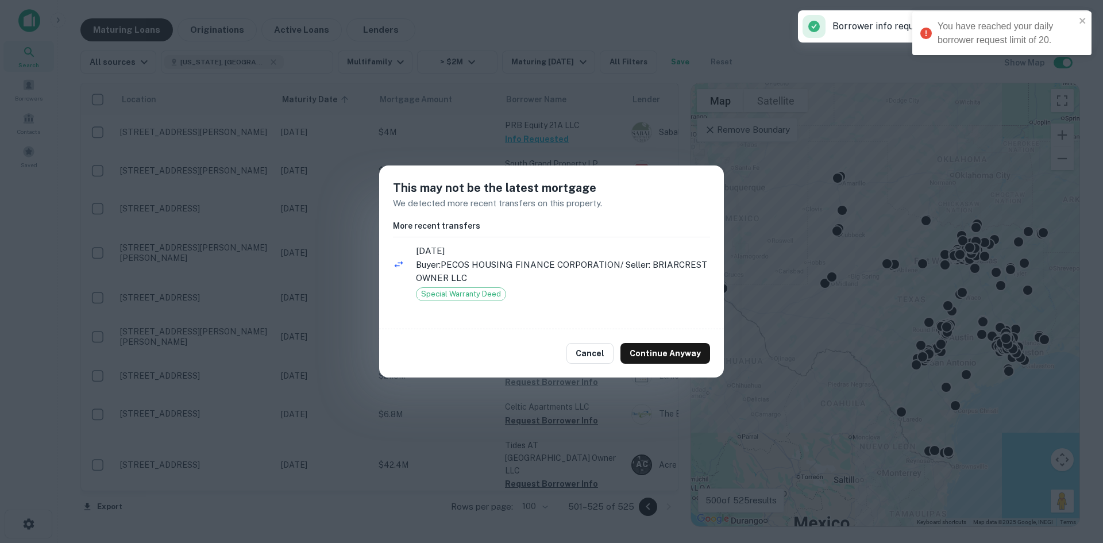
click at [591, 124] on div "This may not be the latest mortgage We detected more recent transfers on this p…" at bounding box center [551, 271] width 1103 height 543
